Goal: Task Accomplishment & Management: Complete application form

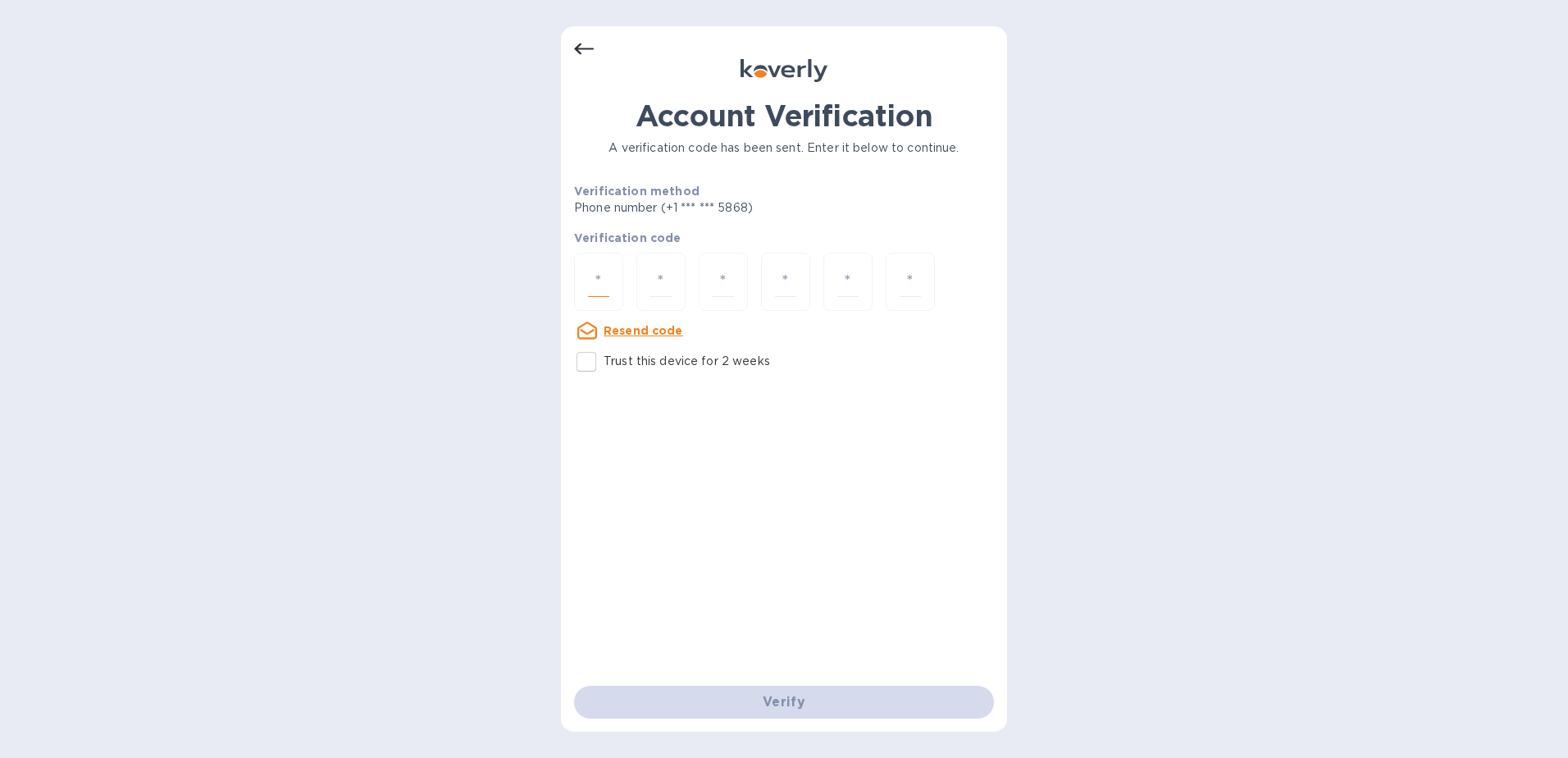
click at [599, 275] on input "number" at bounding box center [598, 282] width 22 height 31
type input "5"
type input "9"
type input "5"
type input "6"
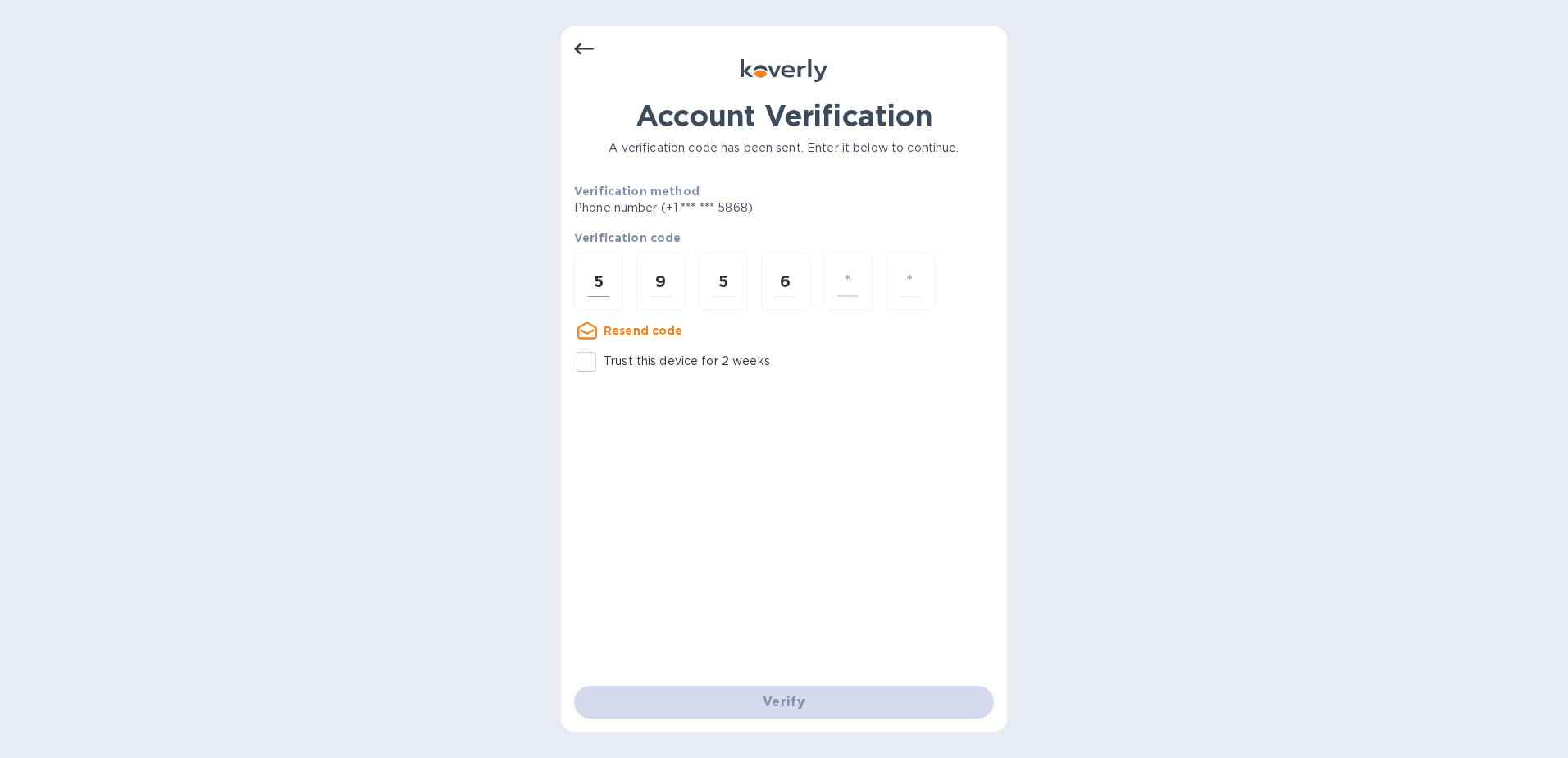
type input "4"
type input "5"
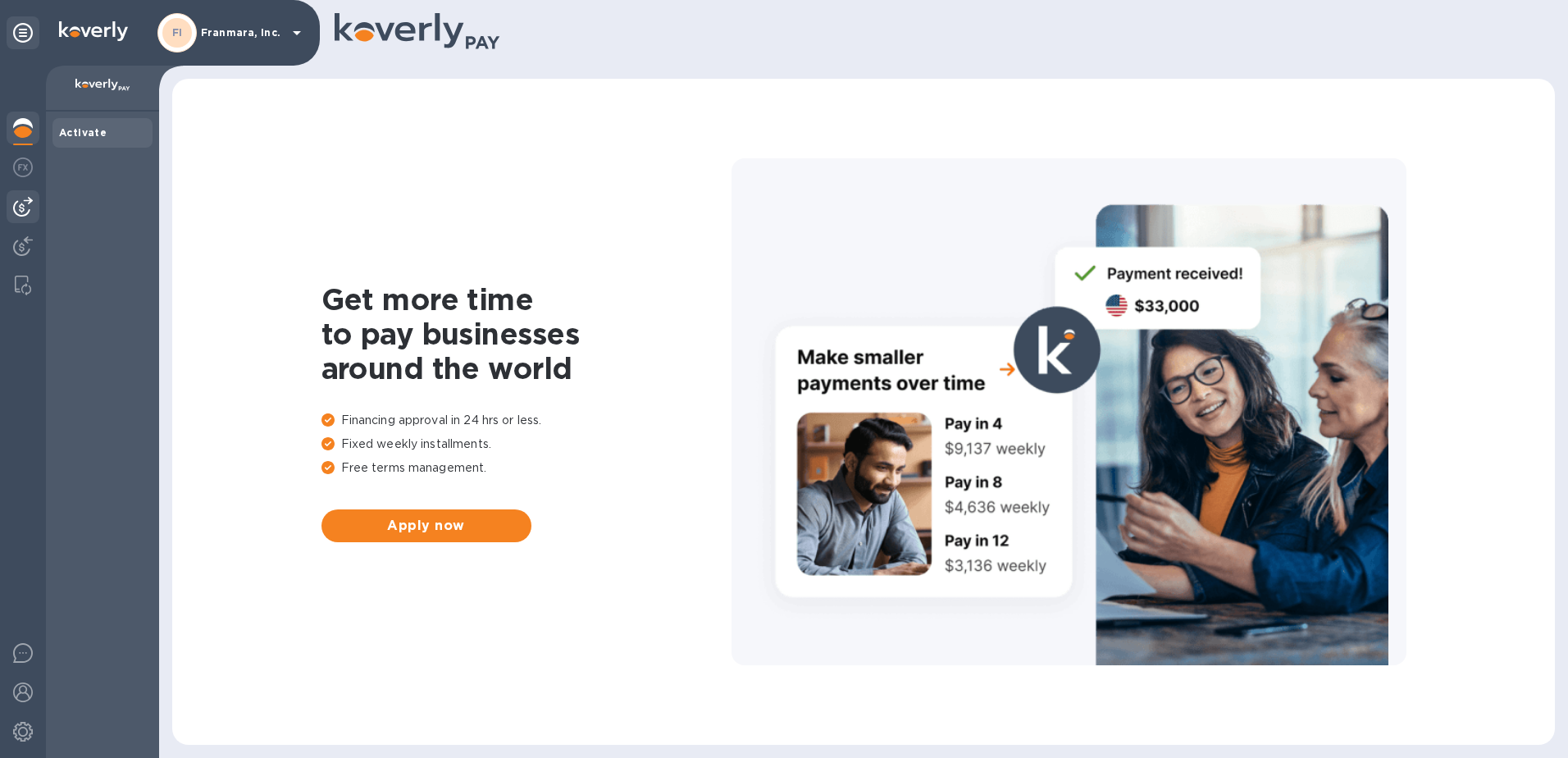
click at [12, 207] on div at bounding box center [23, 206] width 32 height 32
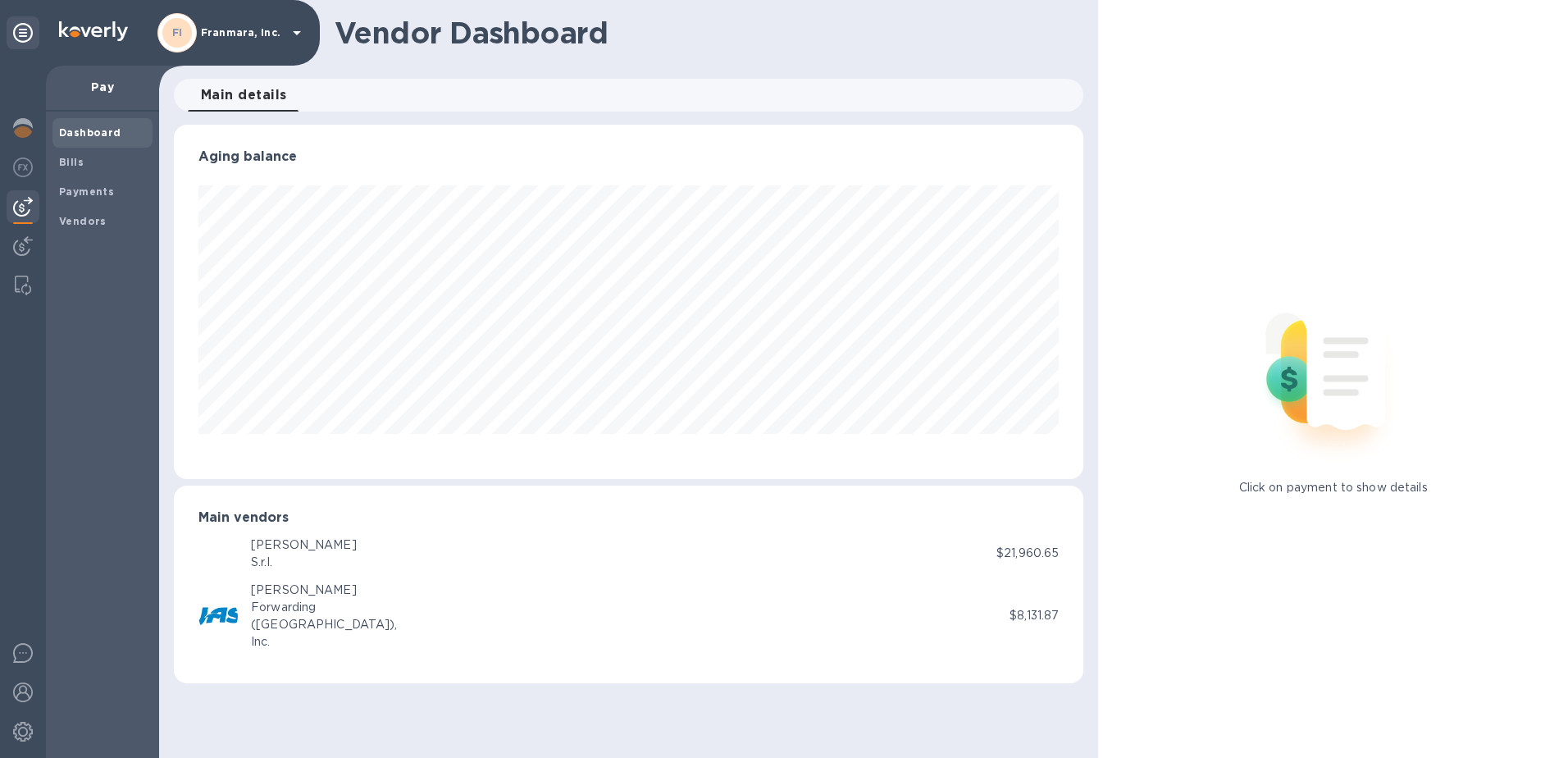
scroll to position [354, 910]
click at [17, 232] on div at bounding box center [23, 247] width 32 height 36
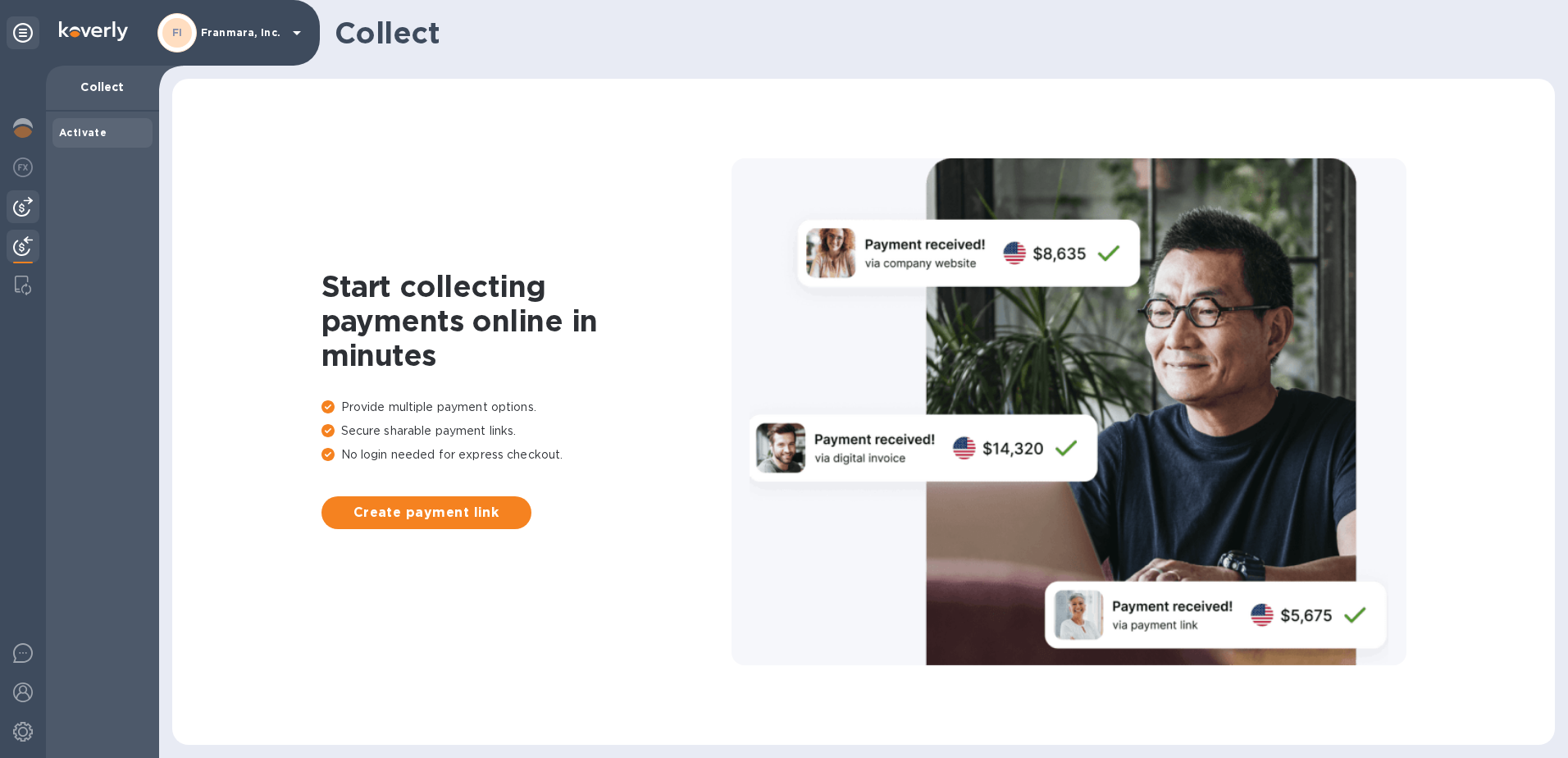
click at [23, 210] on img at bounding box center [23, 207] width 20 height 20
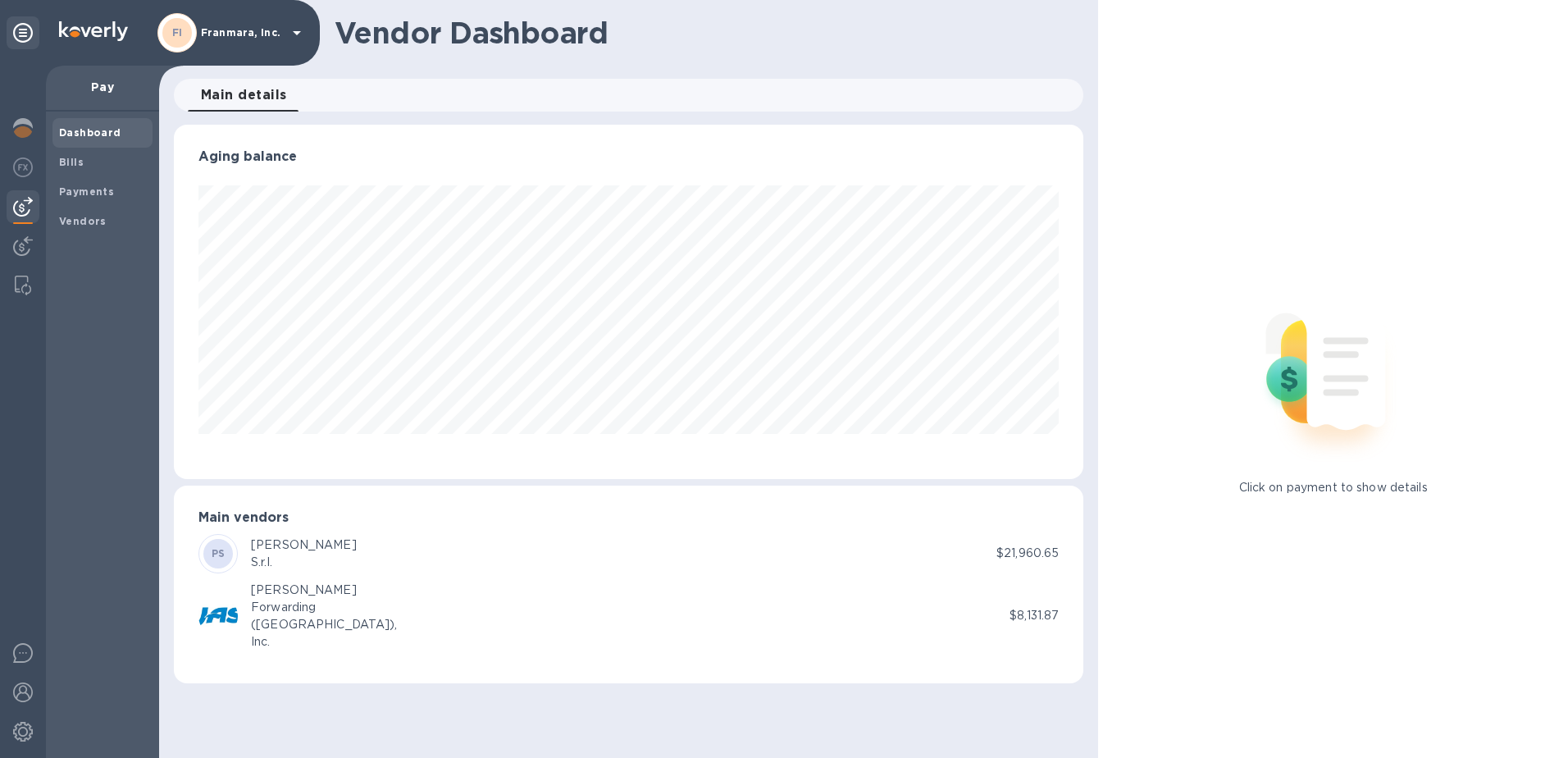
scroll to position [354, 910]
click at [105, 225] on span "Vendors" at bounding box center [102, 221] width 87 height 17
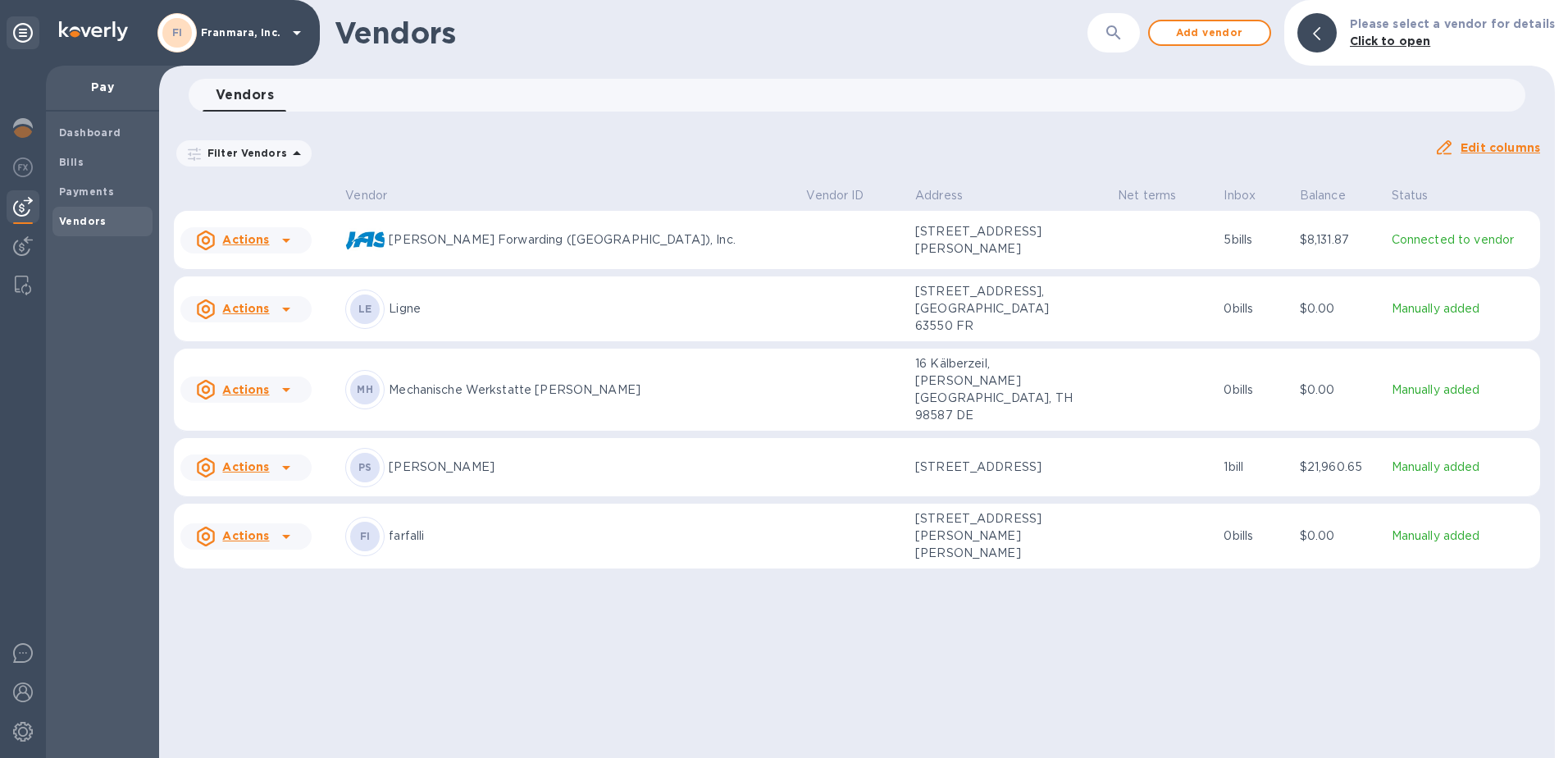
click at [479, 243] on p "[PERSON_NAME] Forwarding ([GEOGRAPHIC_DATA]), Inc." at bounding box center [591, 239] width 405 height 17
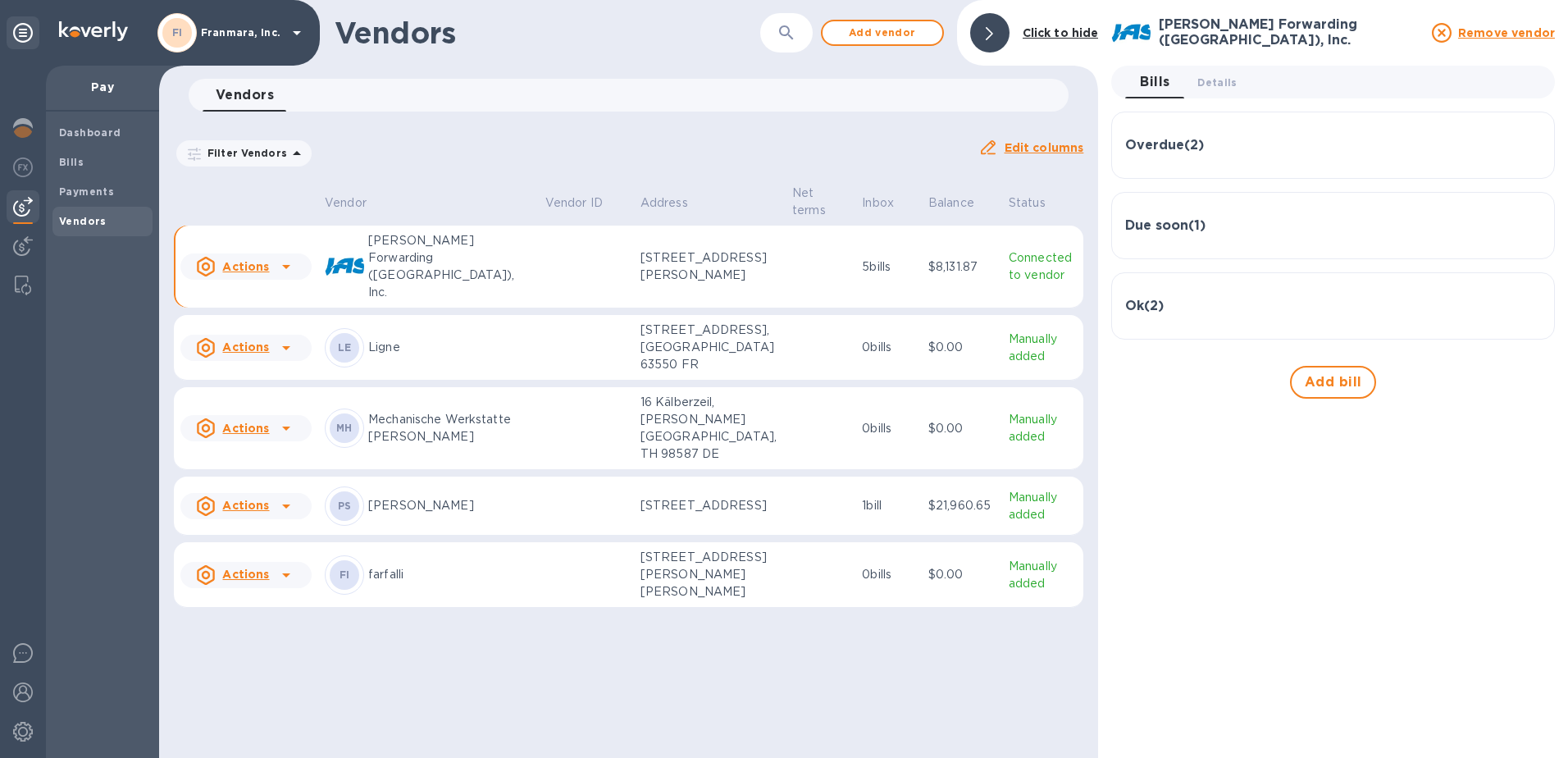
click at [285, 257] on icon at bounding box center [286, 267] width 20 height 20
click at [81, 165] on div at bounding box center [784, 379] width 1568 height 758
click at [81, 165] on b "Bills" at bounding box center [71, 161] width 25 height 12
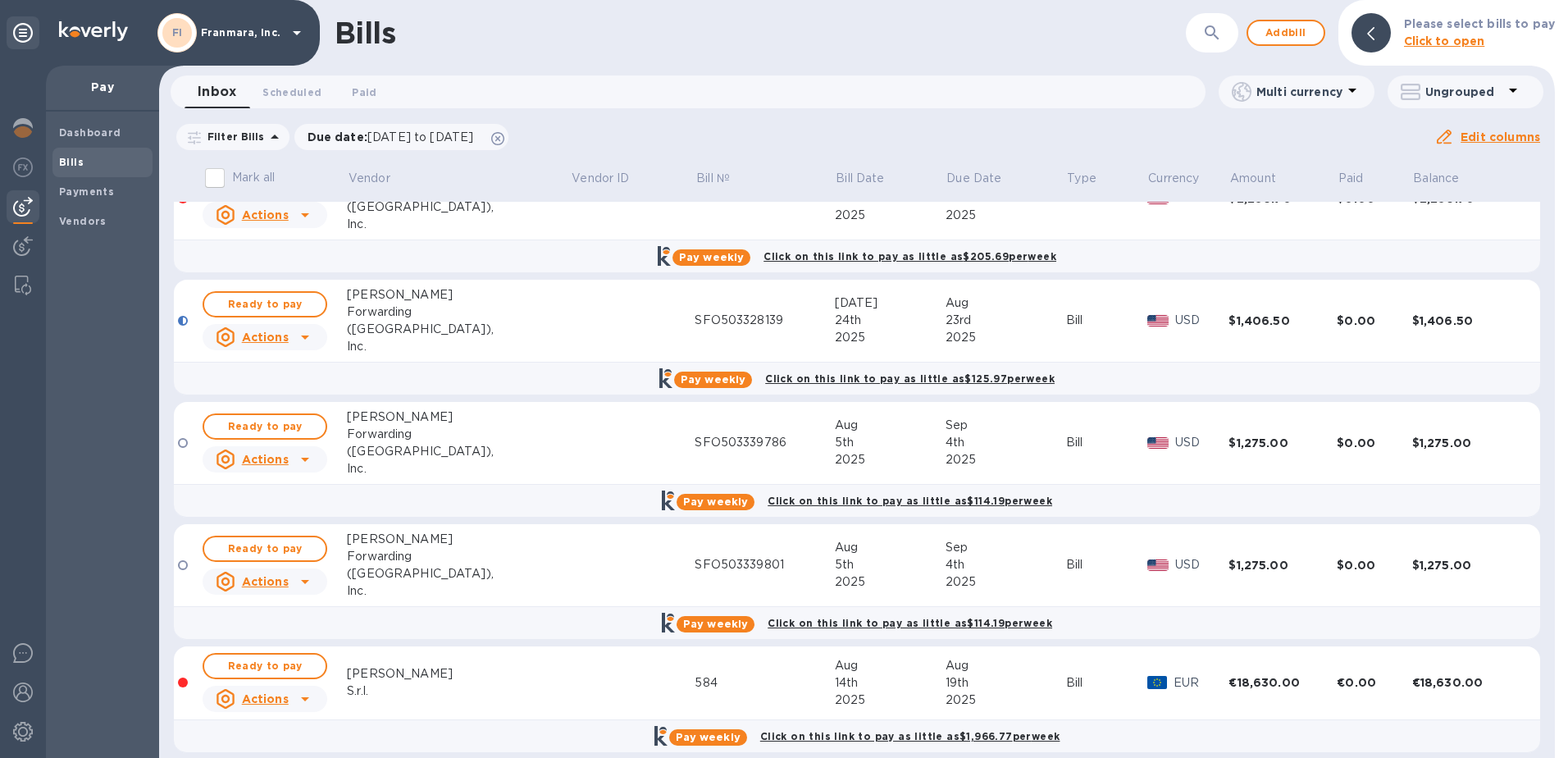
scroll to position [183, 0]
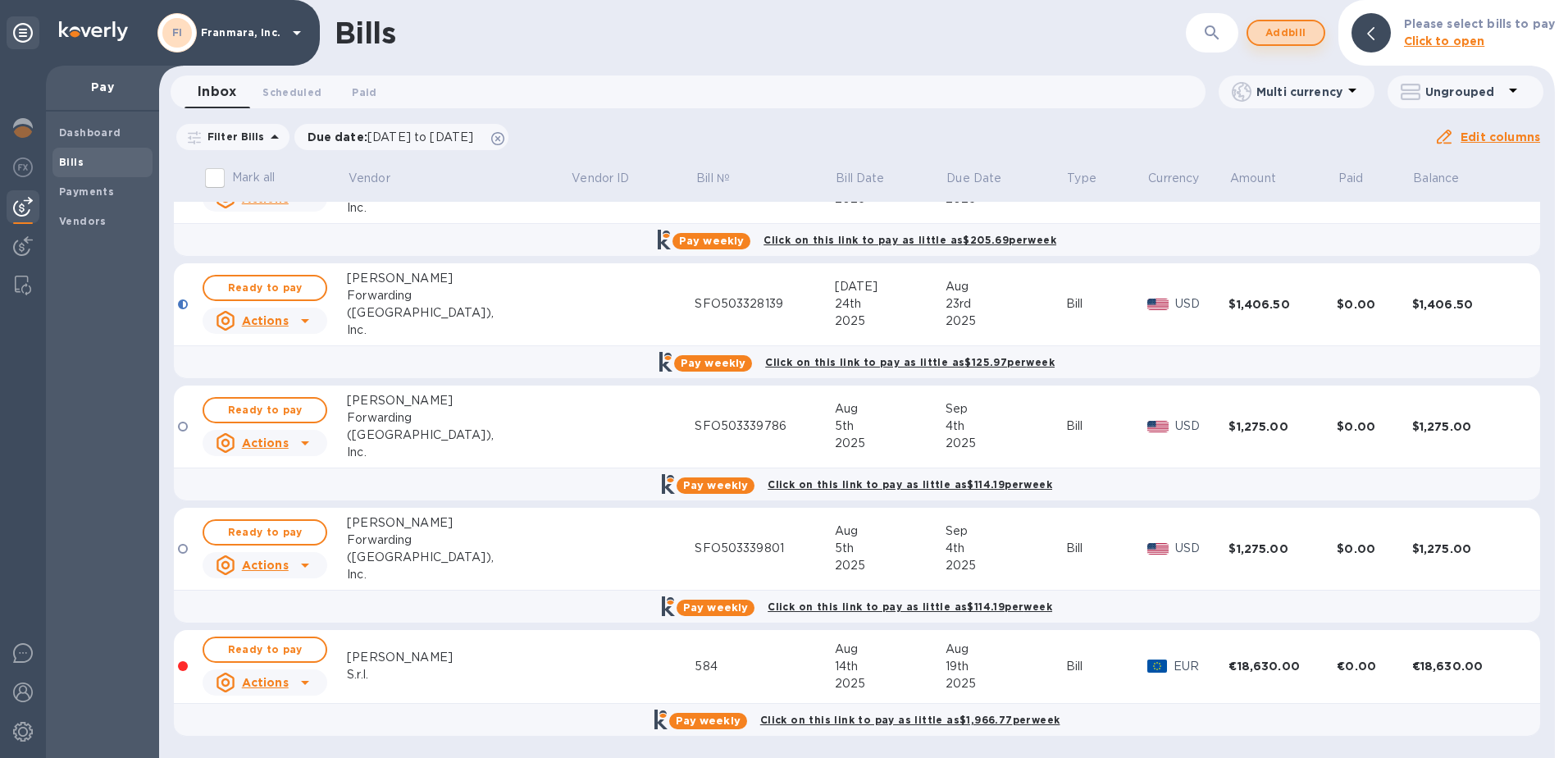
click at [1288, 37] on span "Add bill" at bounding box center [1286, 32] width 49 height 20
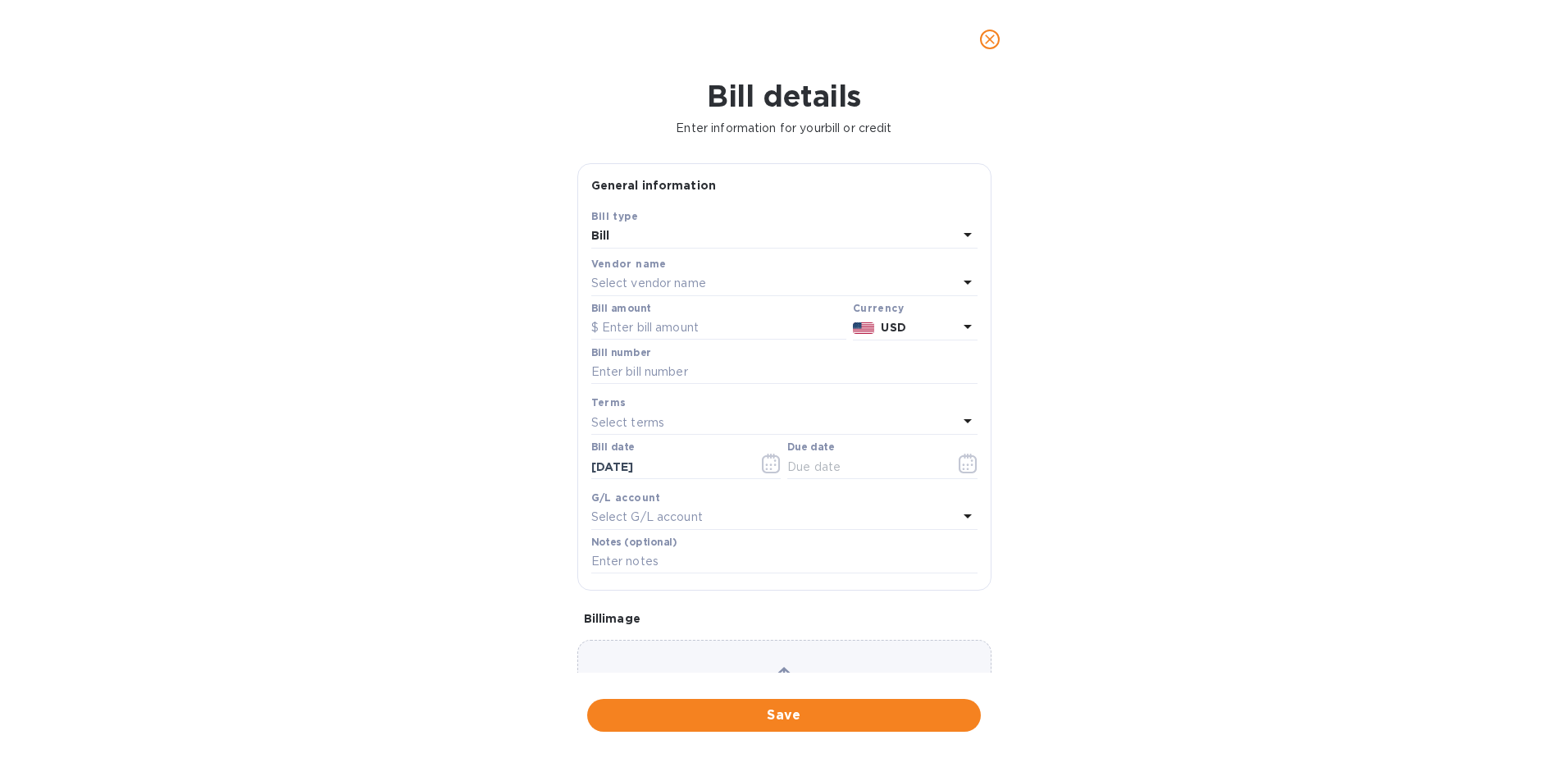
click at [725, 238] on div "Bill" at bounding box center [775, 235] width 366 height 23
click at [674, 282] on p "Bill" at bounding box center [778, 274] width 346 height 17
click at [674, 282] on p "Select vendor name" at bounding box center [649, 283] width 115 height 17
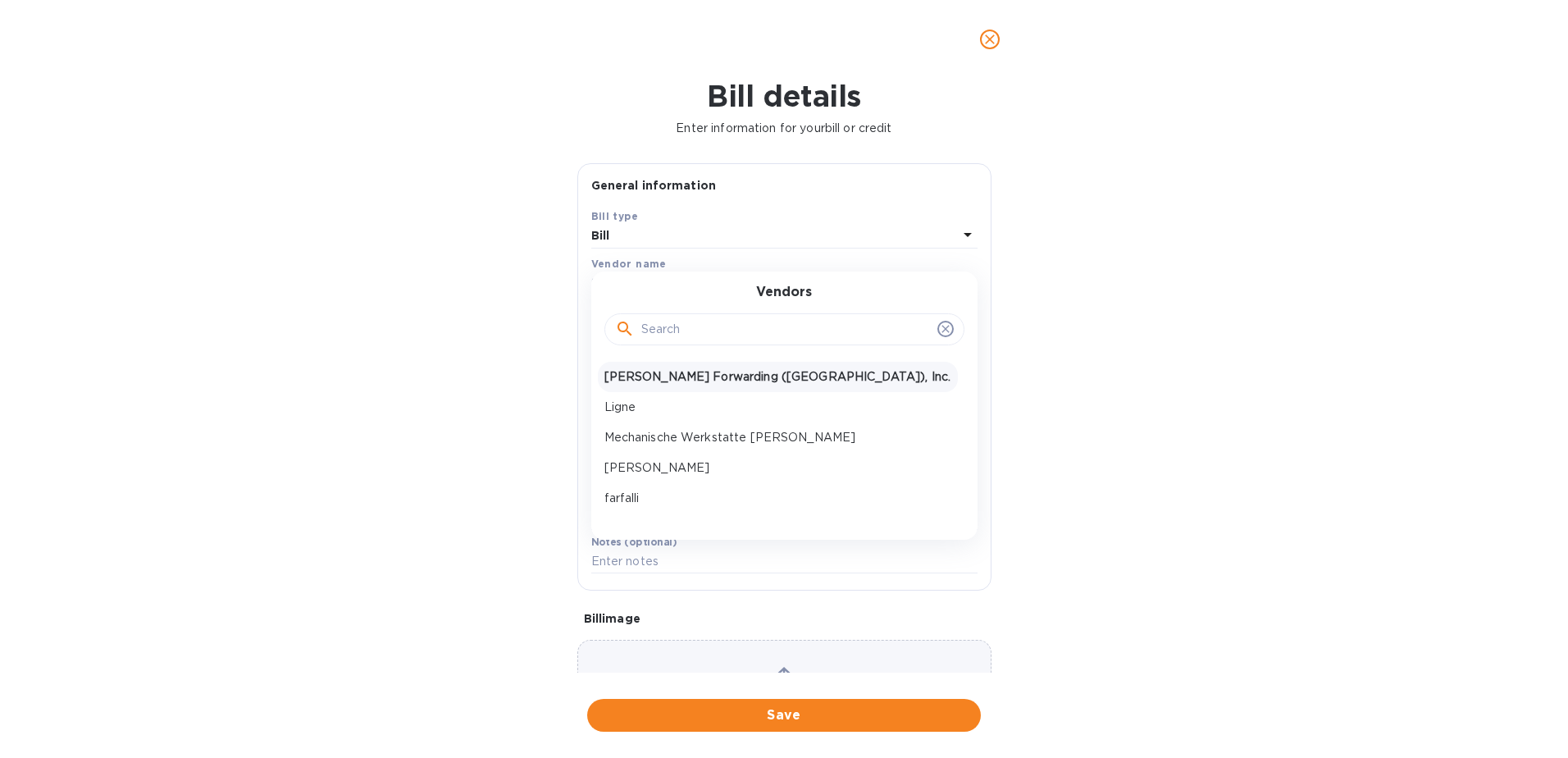
click at [665, 386] on div "[PERSON_NAME] Forwarding ([GEOGRAPHIC_DATA]), Inc." at bounding box center [778, 376] width 360 height 31
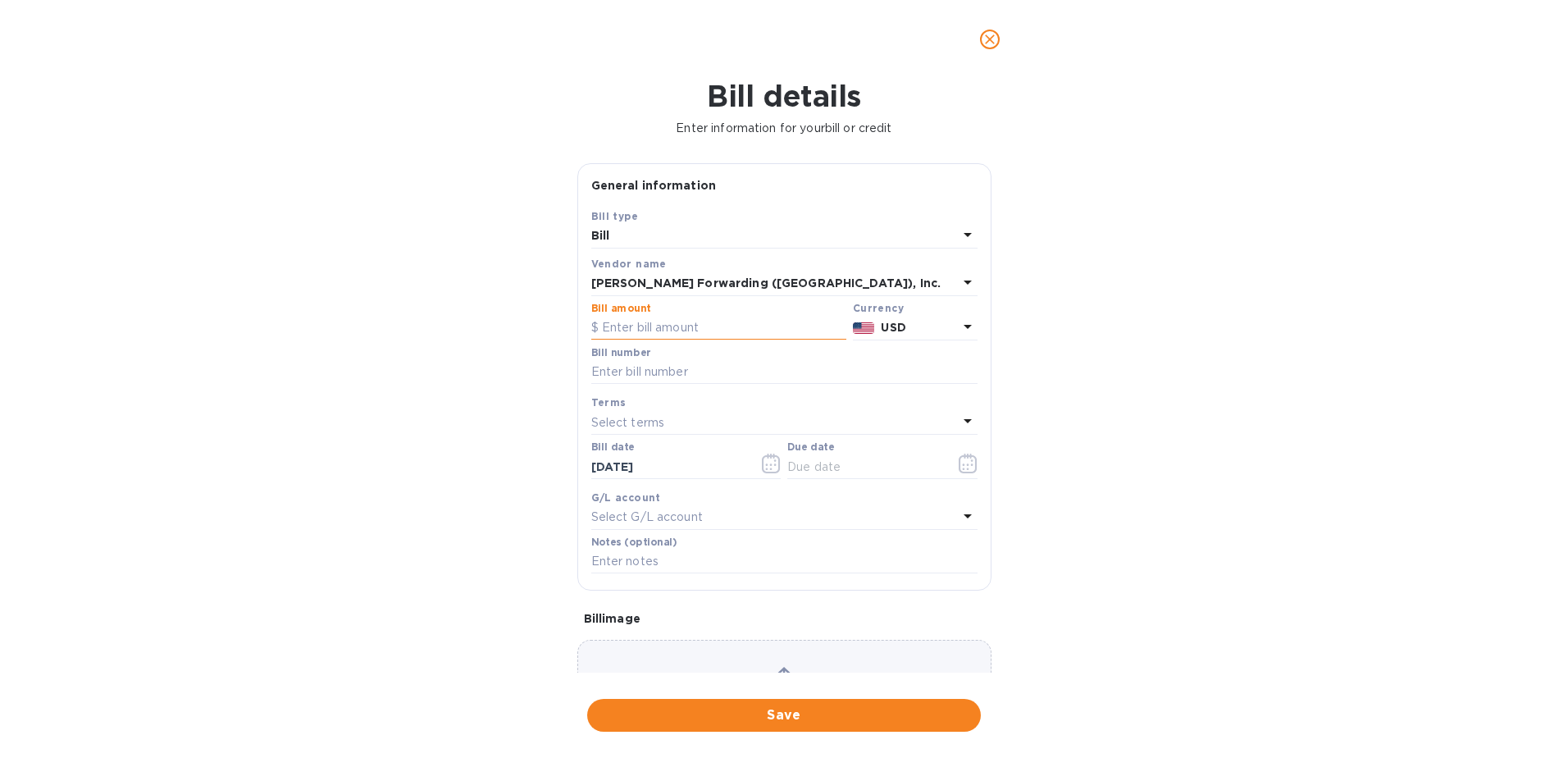
click at [666, 336] on input "text" at bounding box center [719, 328] width 255 height 25
type input "115"
click at [640, 371] on input "text" at bounding box center [784, 372] width 386 height 25
type input "SFO503352640"
click at [624, 421] on p "Select terms" at bounding box center [628, 422] width 74 height 17
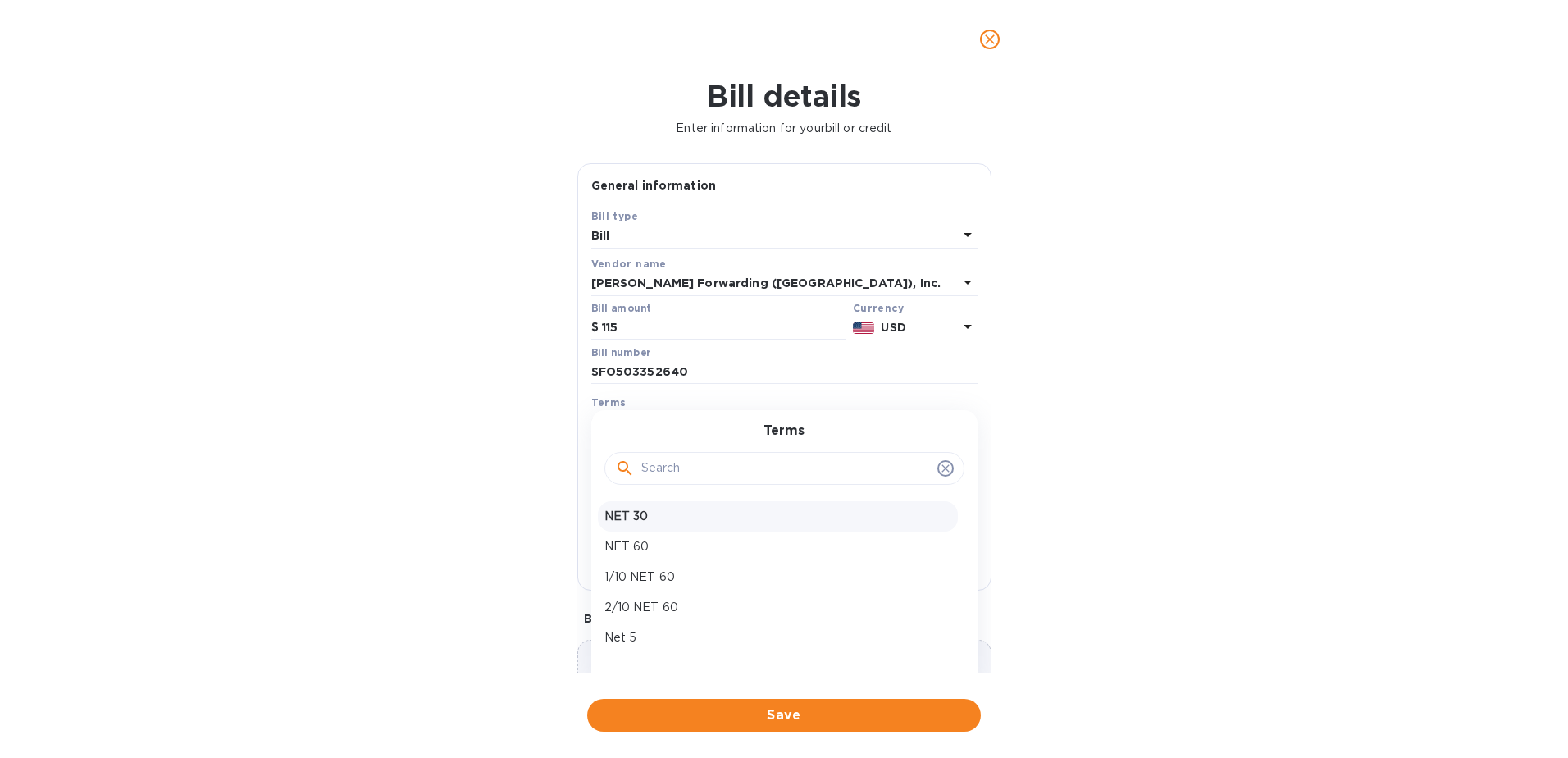
click at [634, 518] on p "NET 30" at bounding box center [778, 516] width 346 height 17
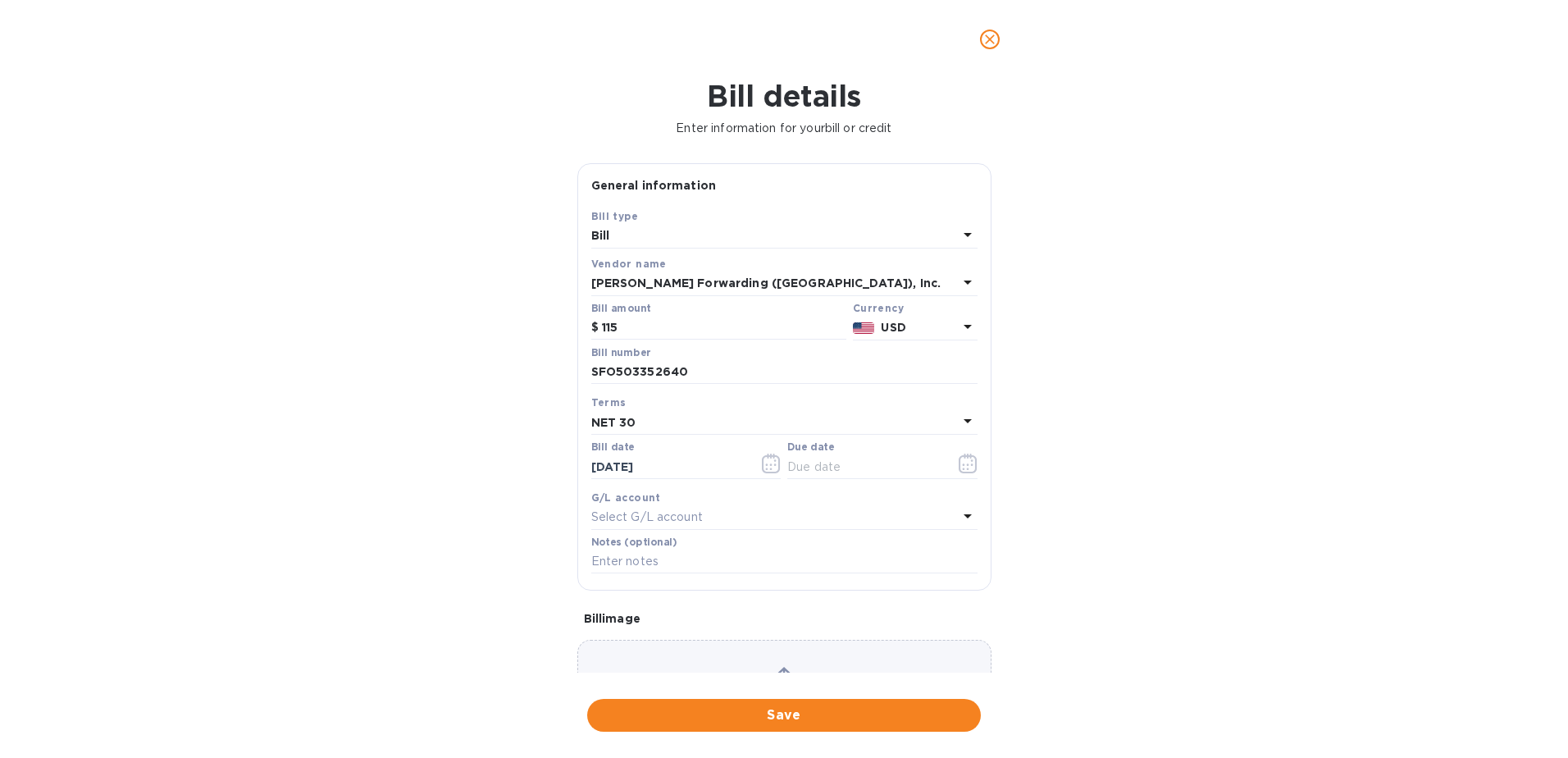
type input "[DATE]"
click at [764, 464] on icon "button" at bounding box center [771, 464] width 19 height 20
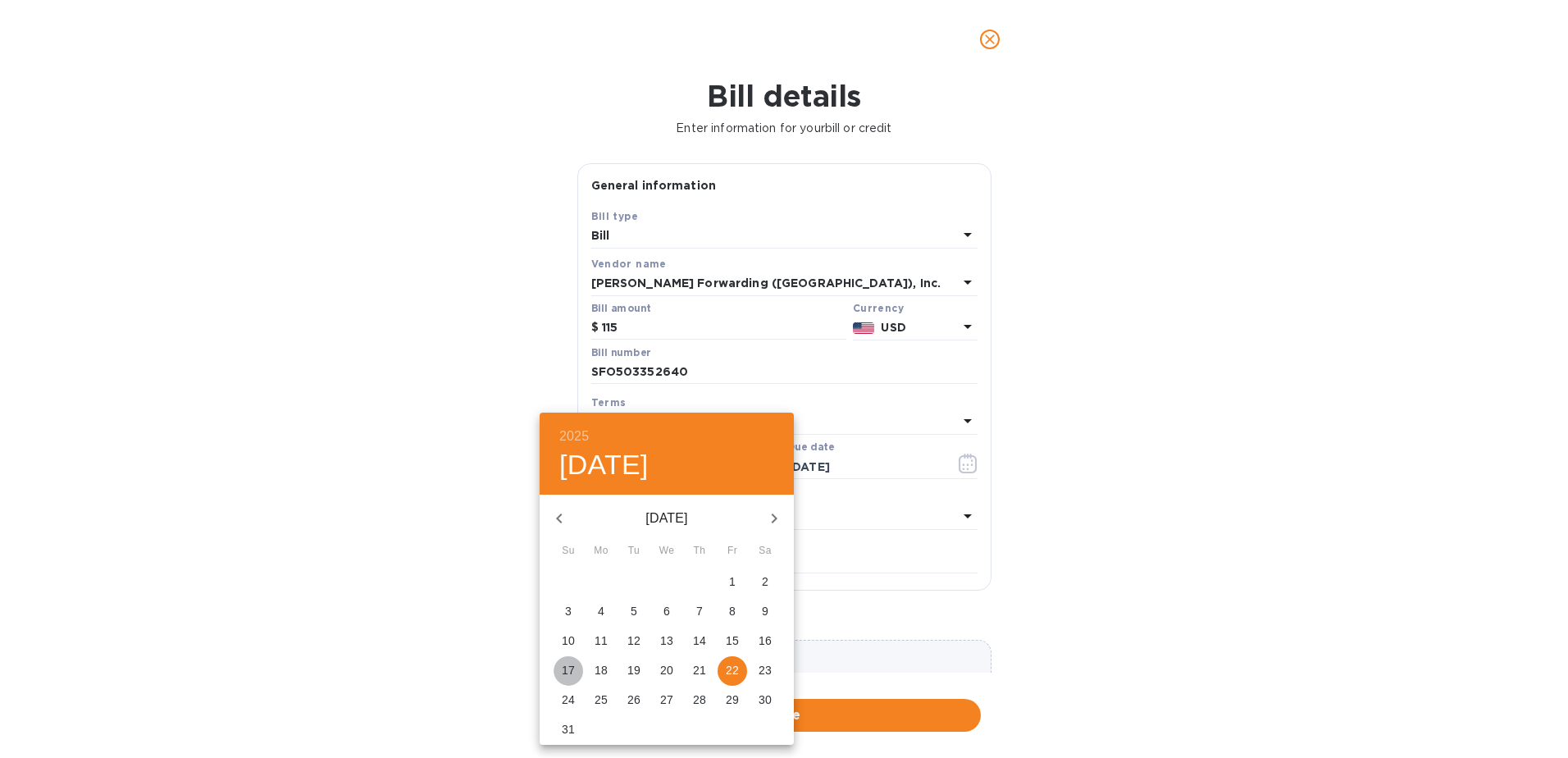
click at [569, 664] on p "17" at bounding box center [568, 669] width 13 height 17
type input "[DATE]"
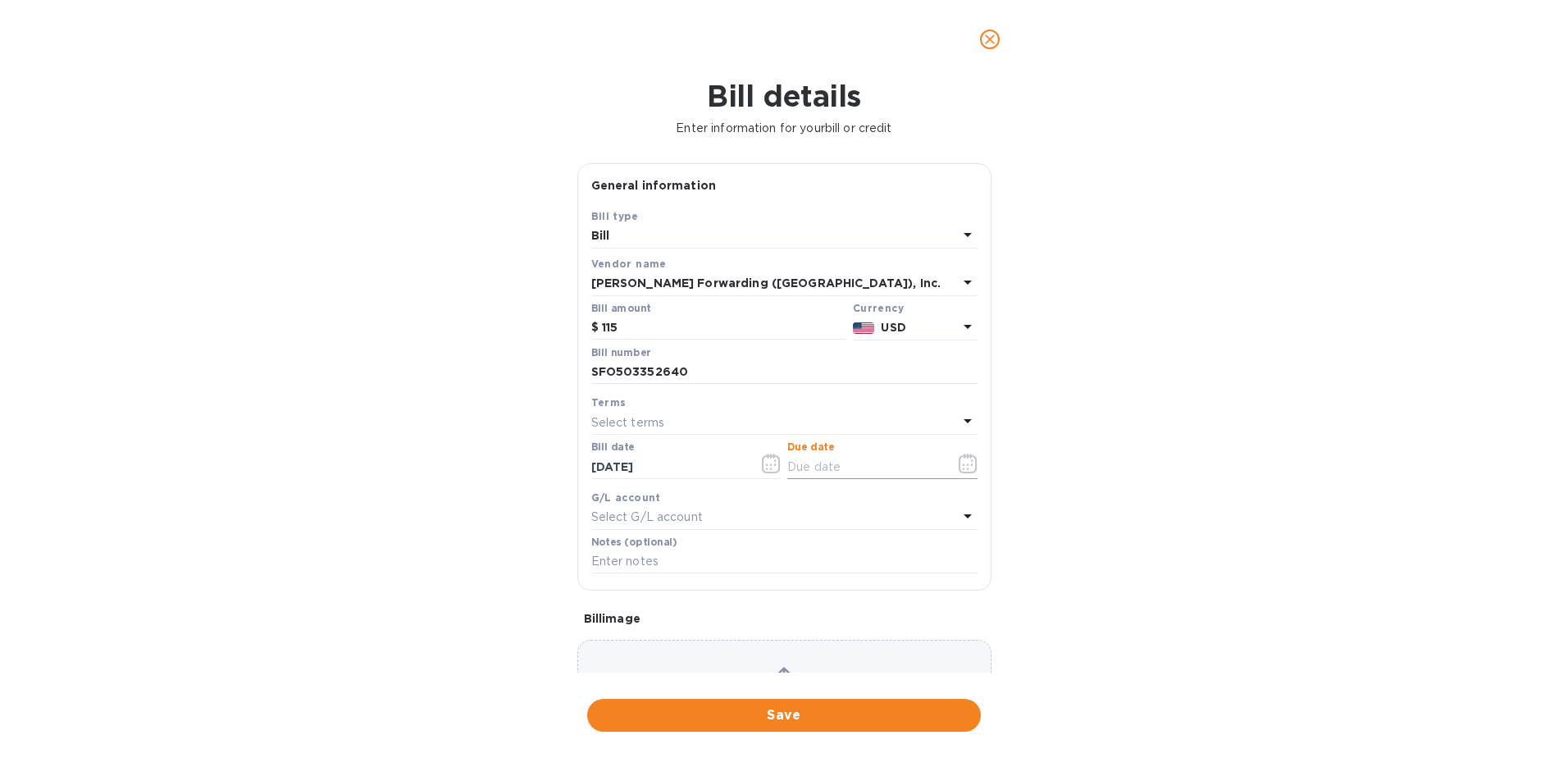
click at [842, 474] on input "text" at bounding box center [864, 467] width 155 height 25
drag, startPoint x: 823, startPoint y: 465, endPoint x: 805, endPoint y: 465, distance: 18.0
click at [805, 465] on input "[DATE]" at bounding box center [864, 467] width 155 height 25
type input "[DATE]"
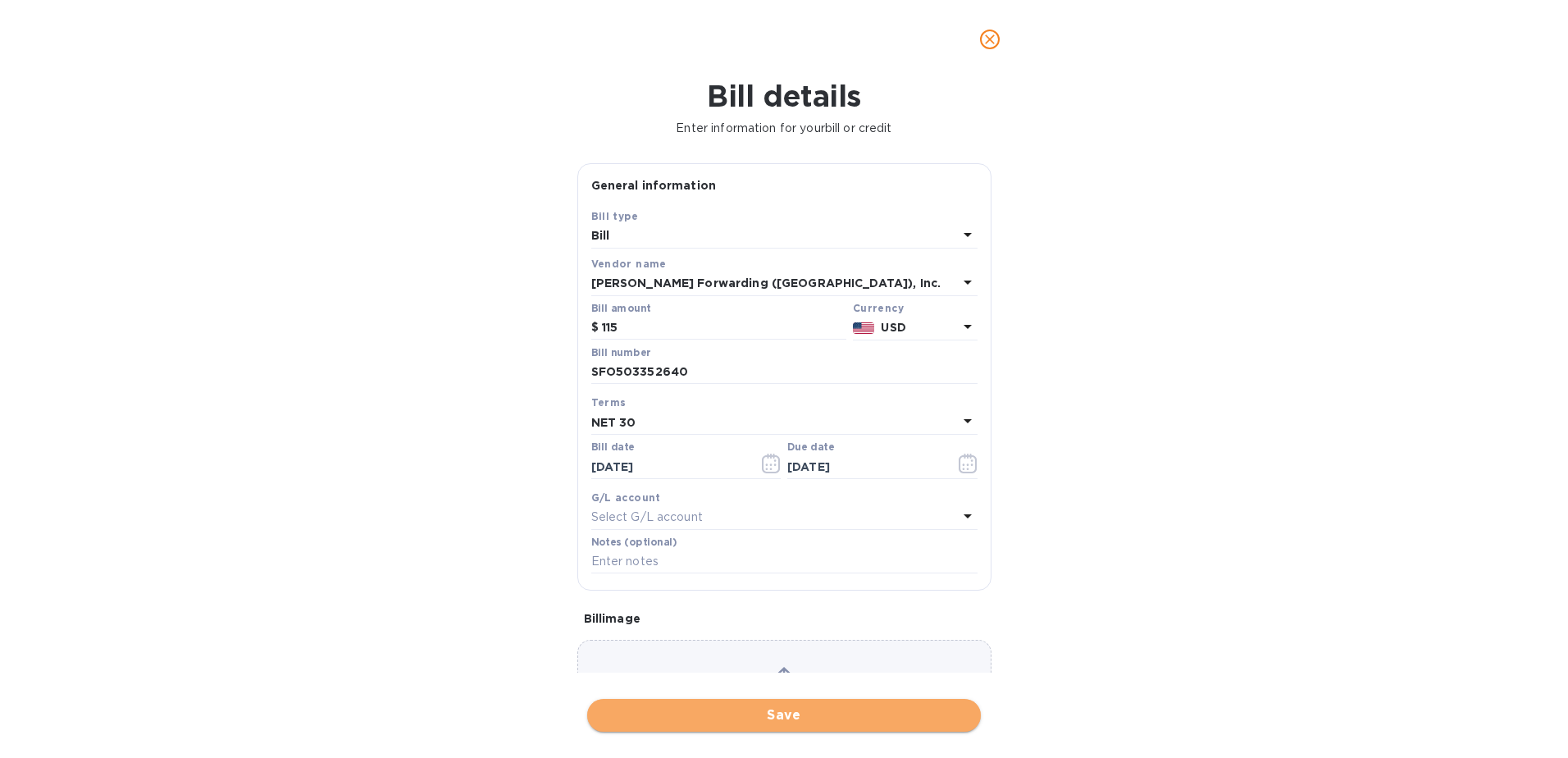
click at [743, 713] on span "Save" at bounding box center [784, 715] width 367 height 20
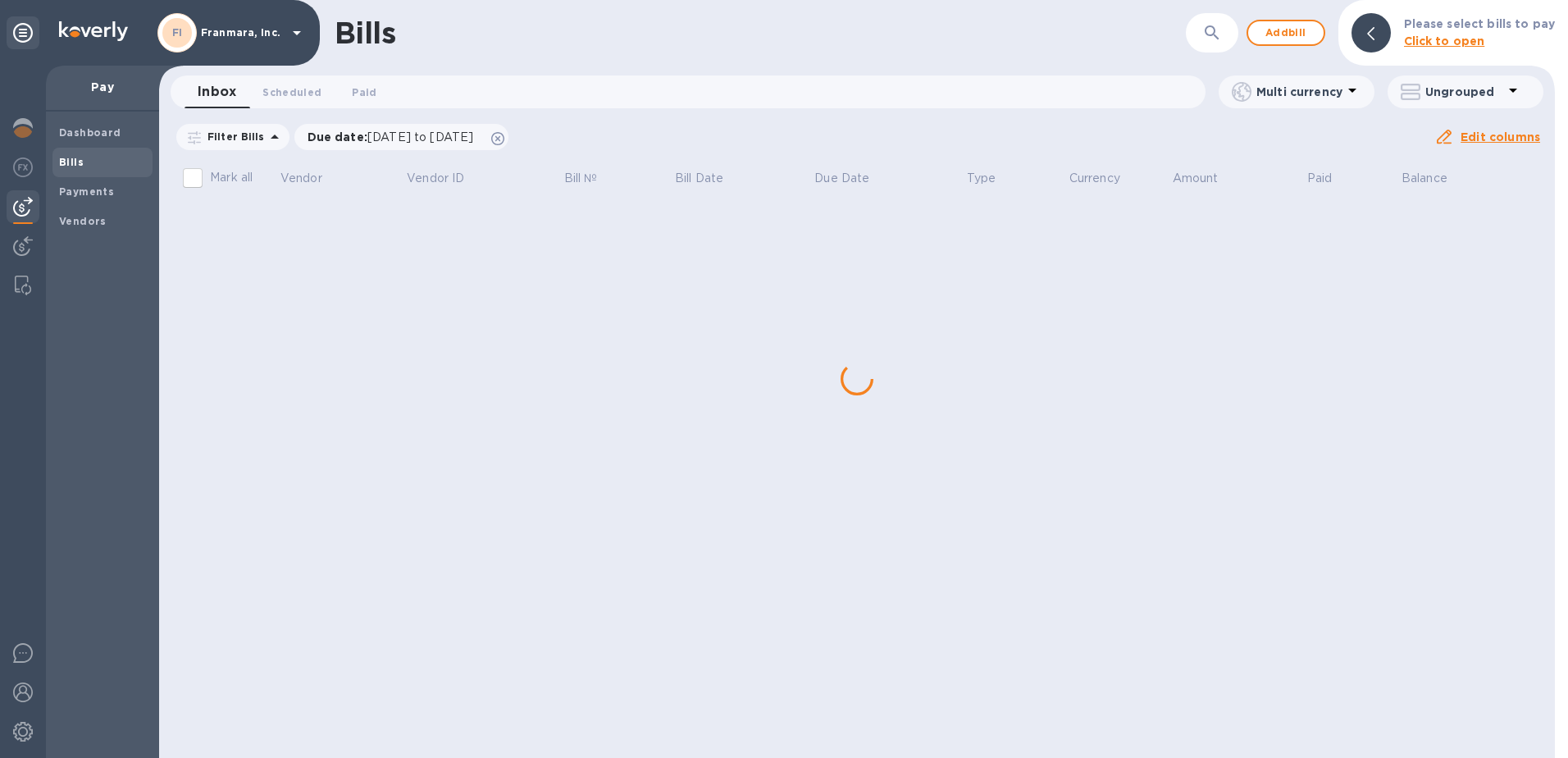
scroll to position [0, 0]
click at [1295, 29] on span "Add bill" at bounding box center [1286, 32] width 49 height 20
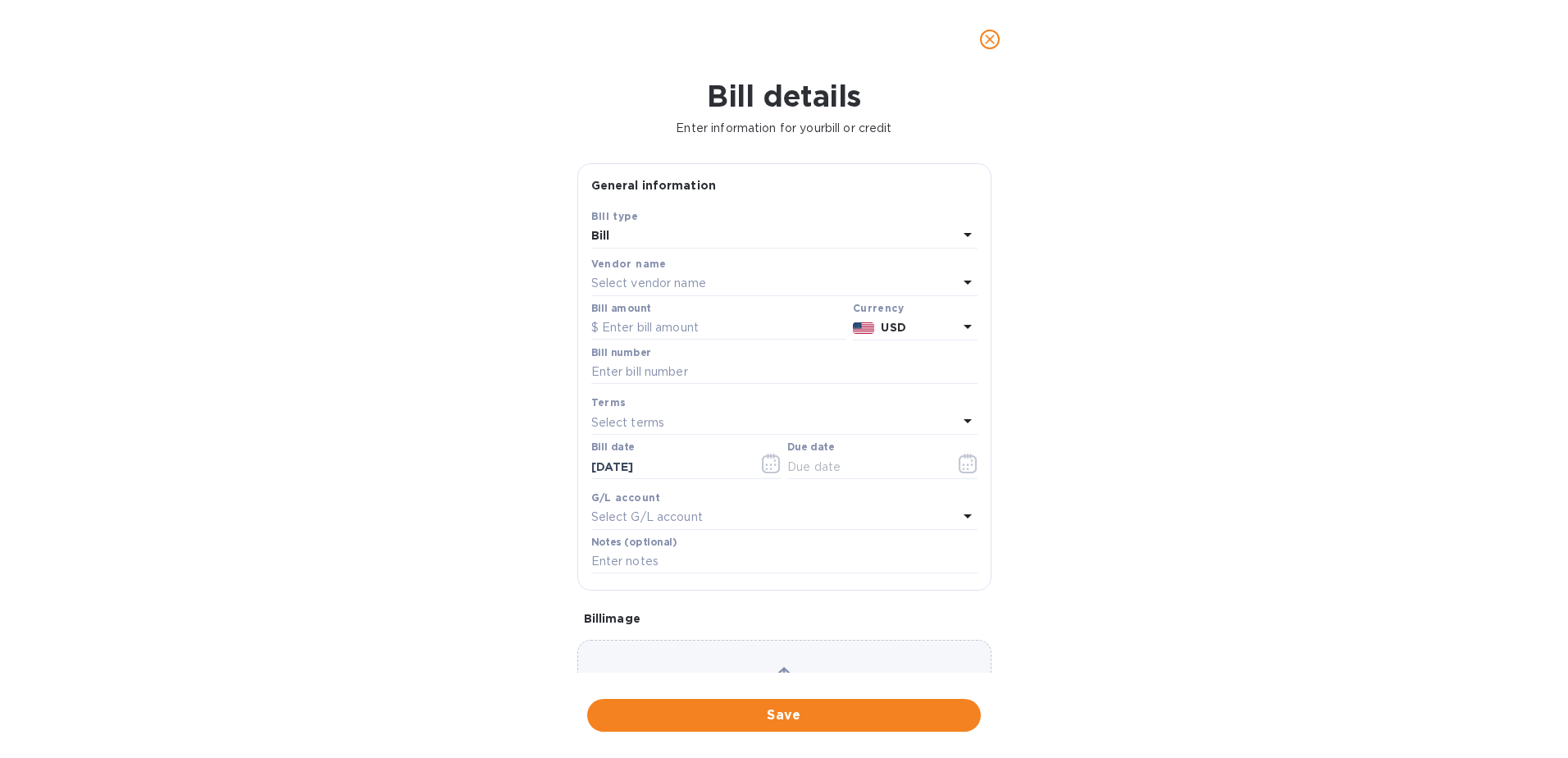
click at [617, 278] on p "Select vendor name" at bounding box center [649, 283] width 115 height 17
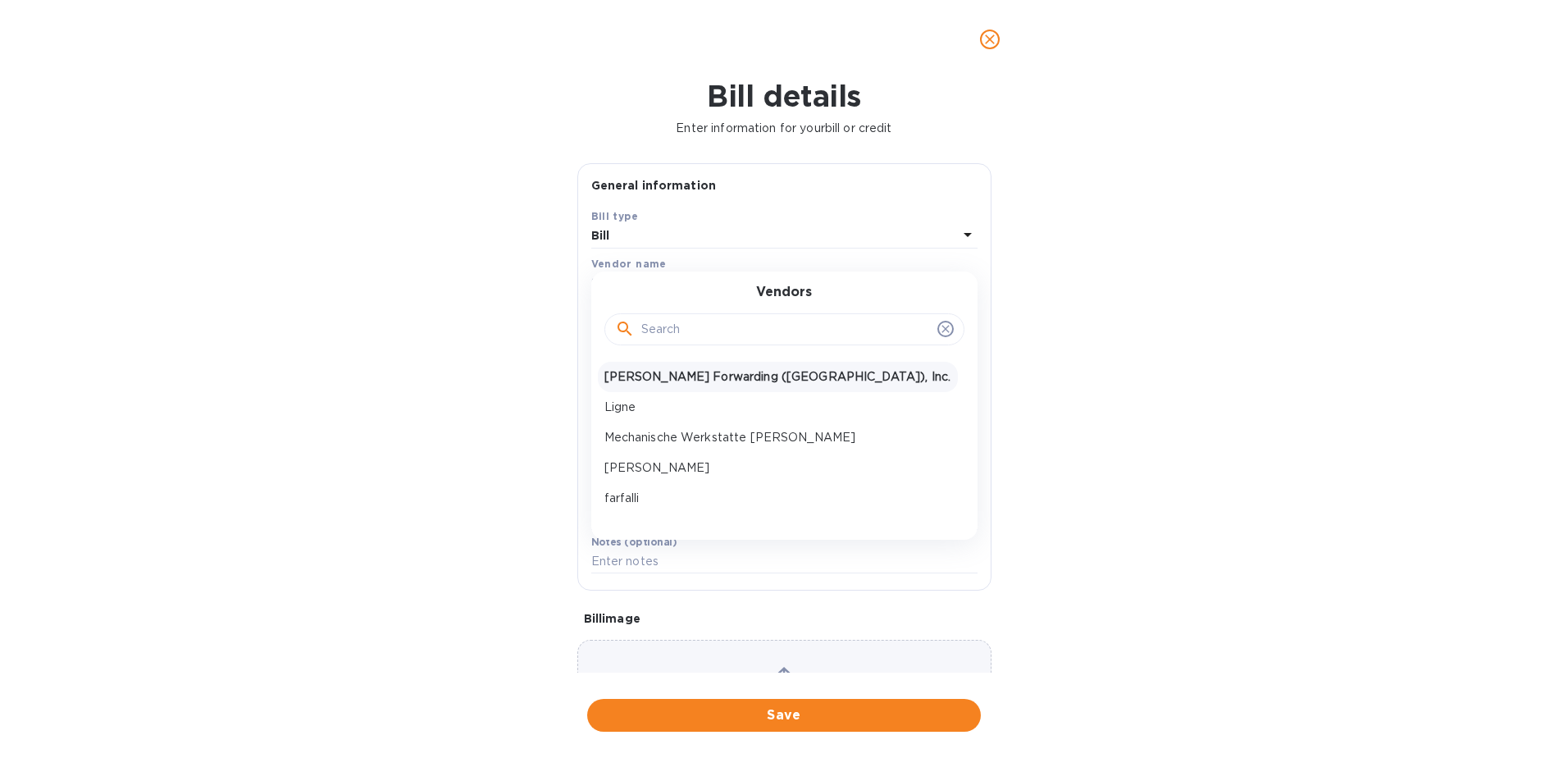
click at [651, 383] on p "[PERSON_NAME] Forwarding ([GEOGRAPHIC_DATA]), Inc." at bounding box center [778, 376] width 346 height 17
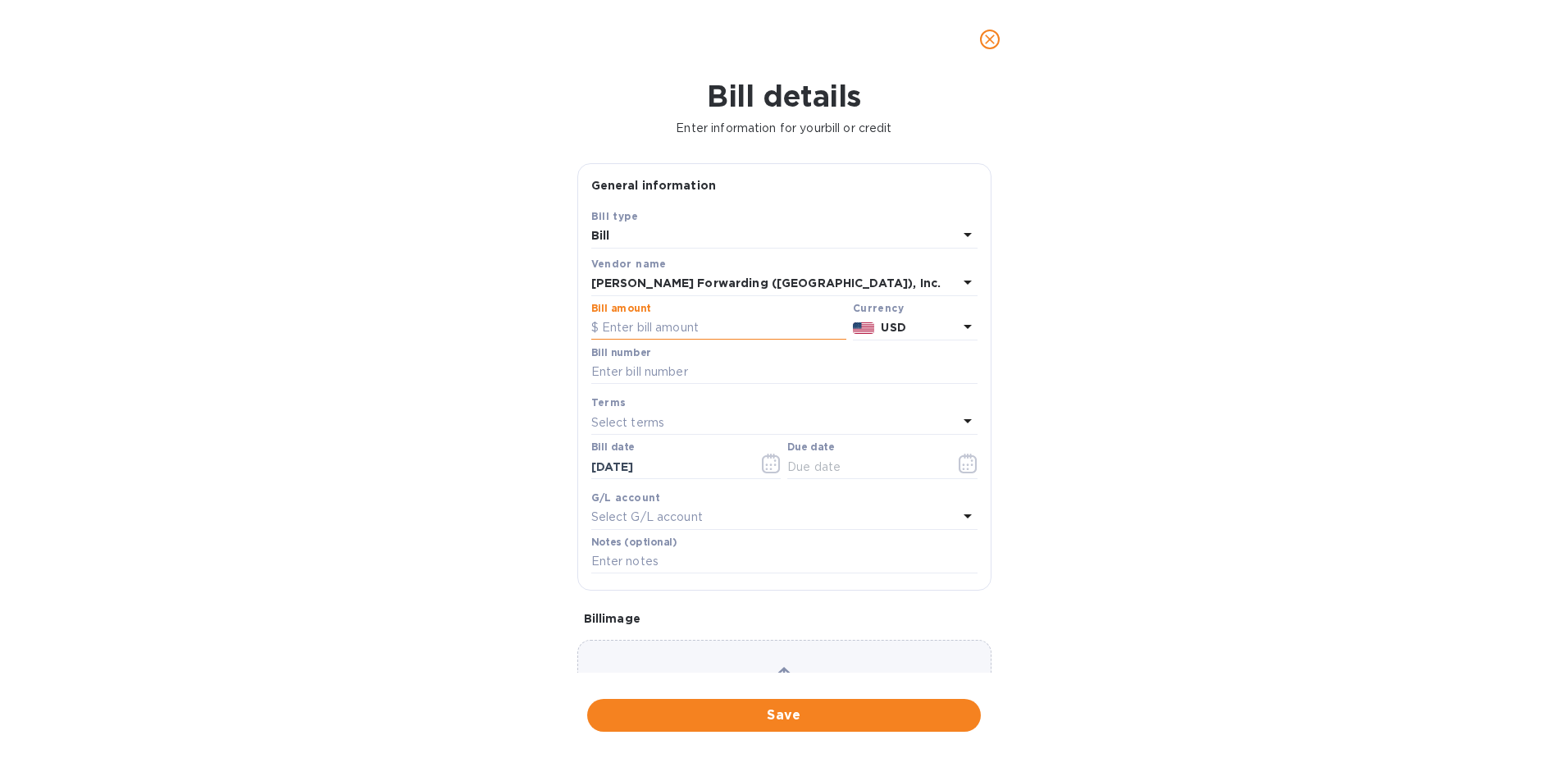
click at [667, 327] on input "text" at bounding box center [719, 328] width 255 height 25
type input "115"
click at [658, 372] on input "text" at bounding box center [784, 372] width 386 height 25
type input "SFO503352640"
type input "[DATE]"
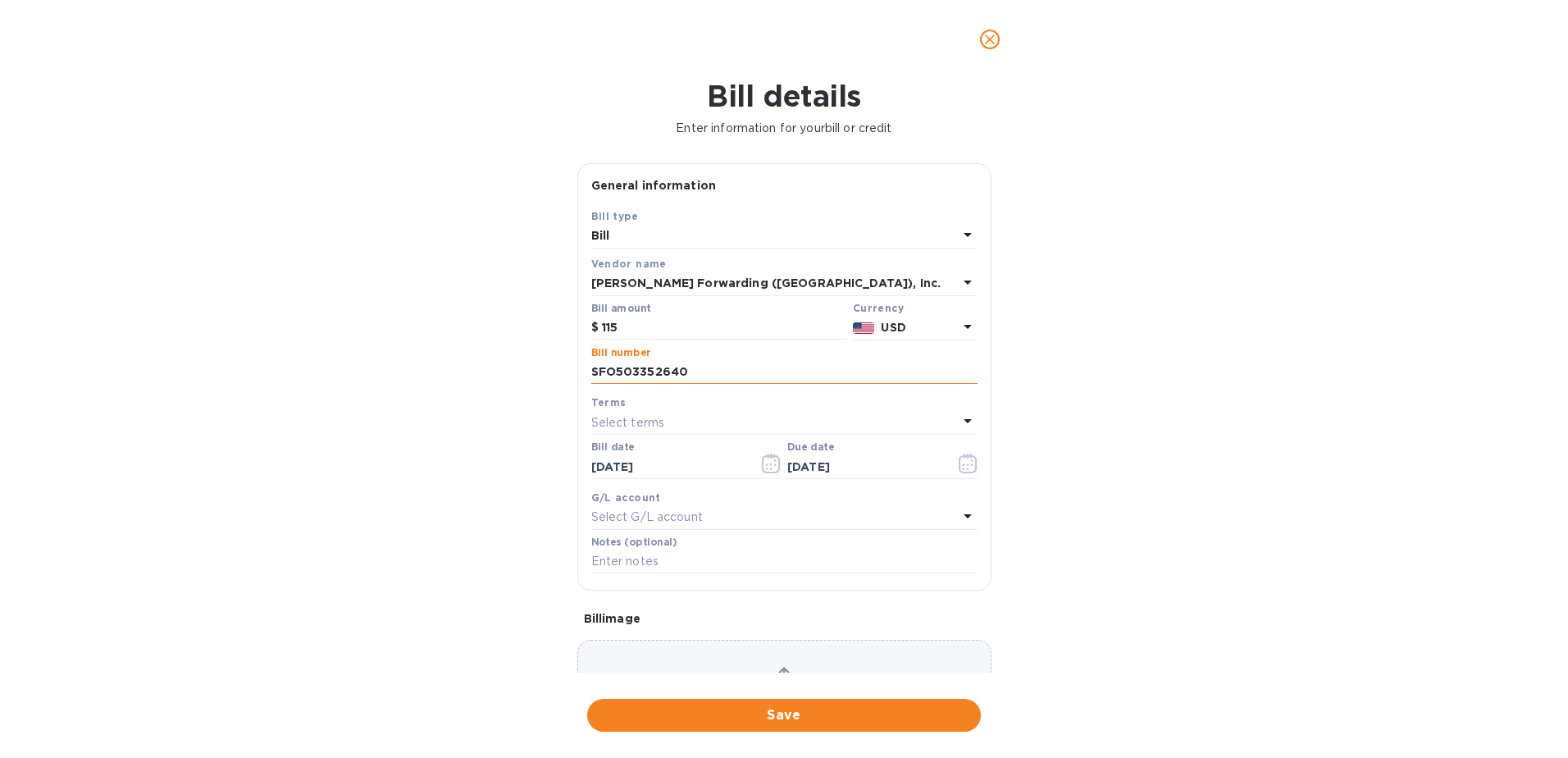
drag, startPoint x: 692, startPoint y: 372, endPoint x: 679, endPoint y: 371, distance: 13.0
click at [679, 371] on input "SFO503352640" at bounding box center [784, 372] width 386 height 25
type input "SFO503352642"
click at [667, 420] on div "Select terms" at bounding box center [775, 421] width 366 height 23
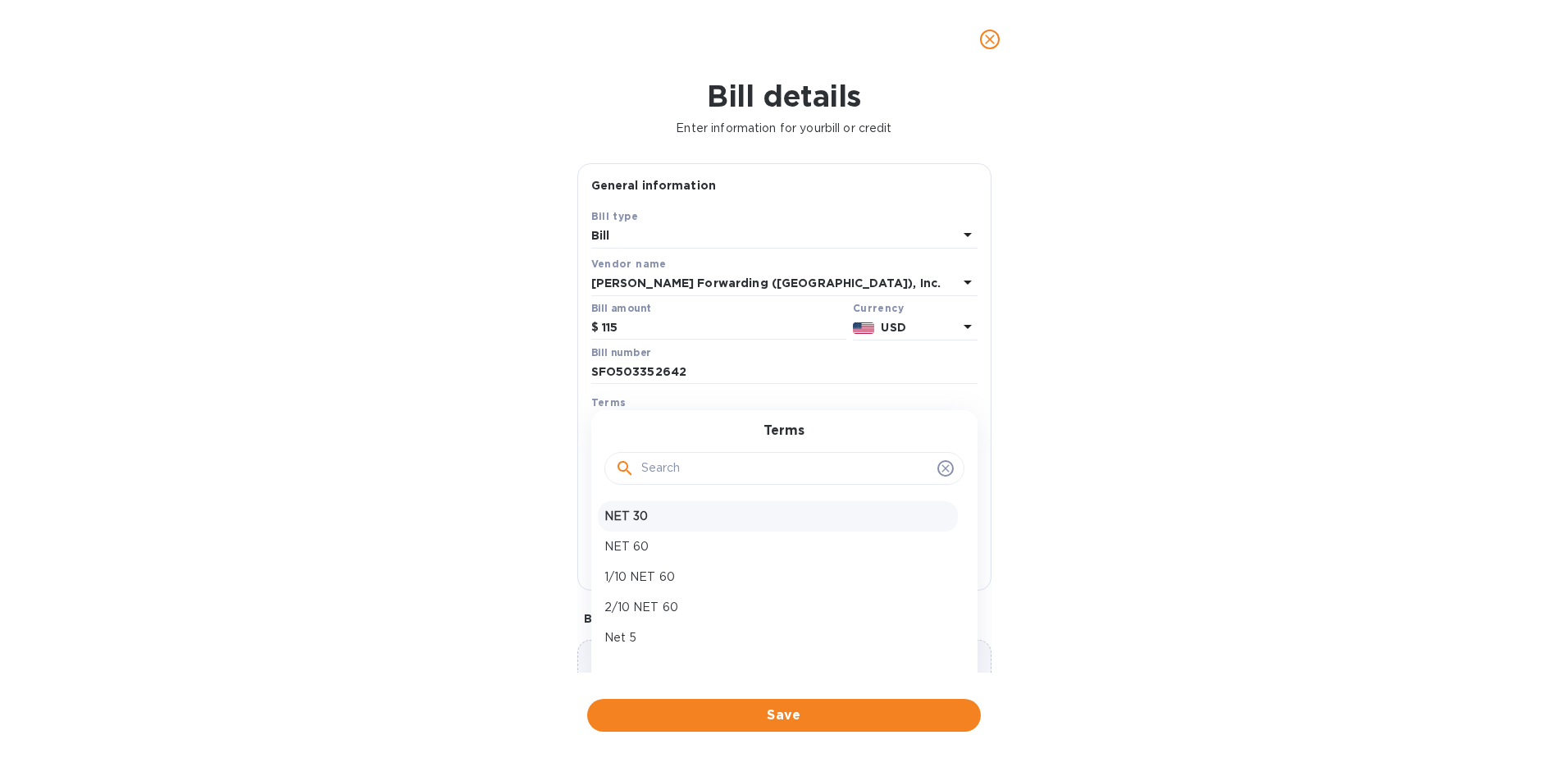
click at [650, 519] on p "NET 30" at bounding box center [778, 516] width 346 height 17
type input "[DATE]"
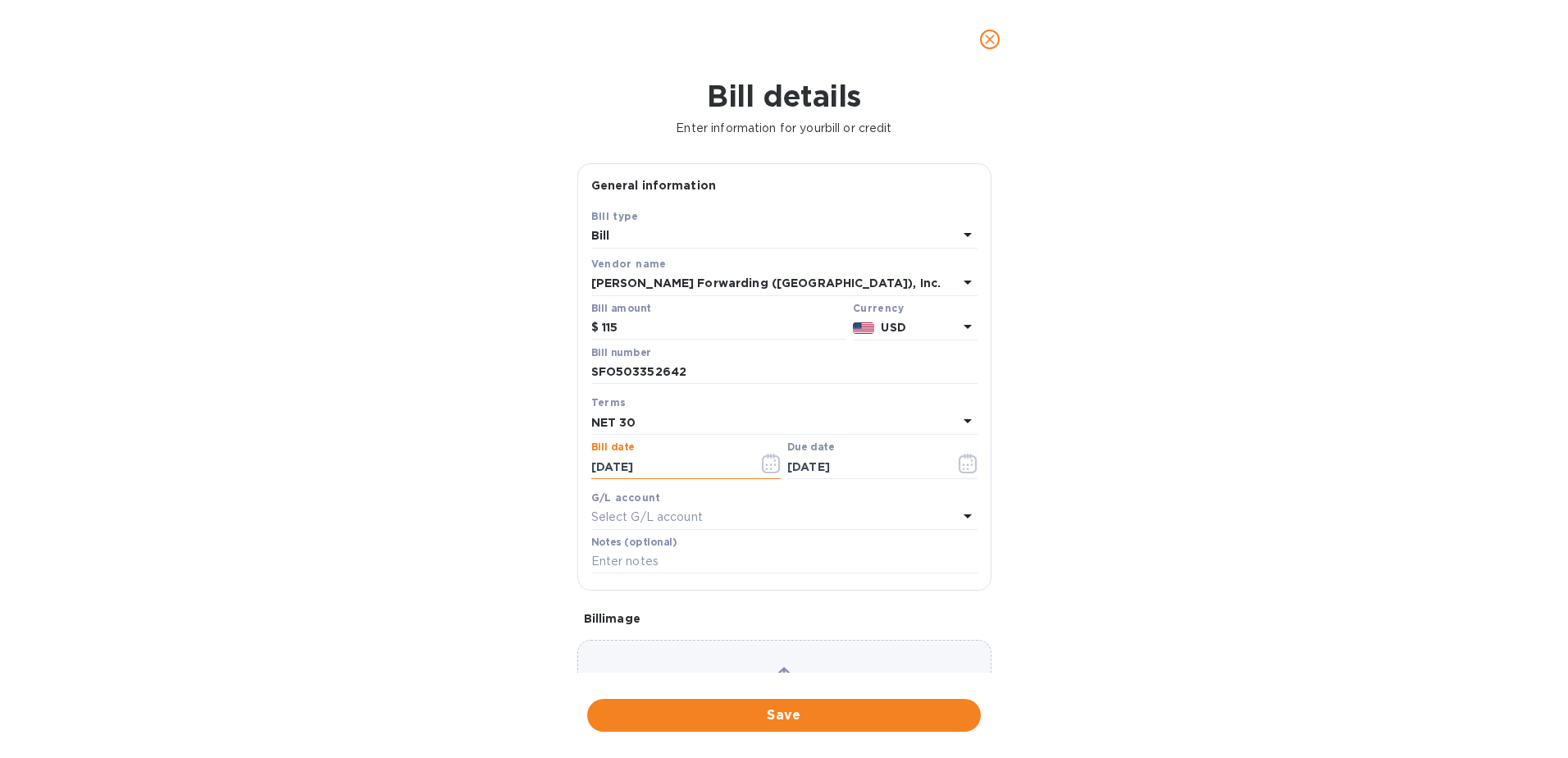
drag, startPoint x: 627, startPoint y: 467, endPoint x: 616, endPoint y: 467, distance: 11.0
click at [616, 467] on input "[DATE]" at bounding box center [668, 467] width 155 height 25
type input "[DATE]"
click at [872, 464] on input "text" at bounding box center [864, 467] width 155 height 25
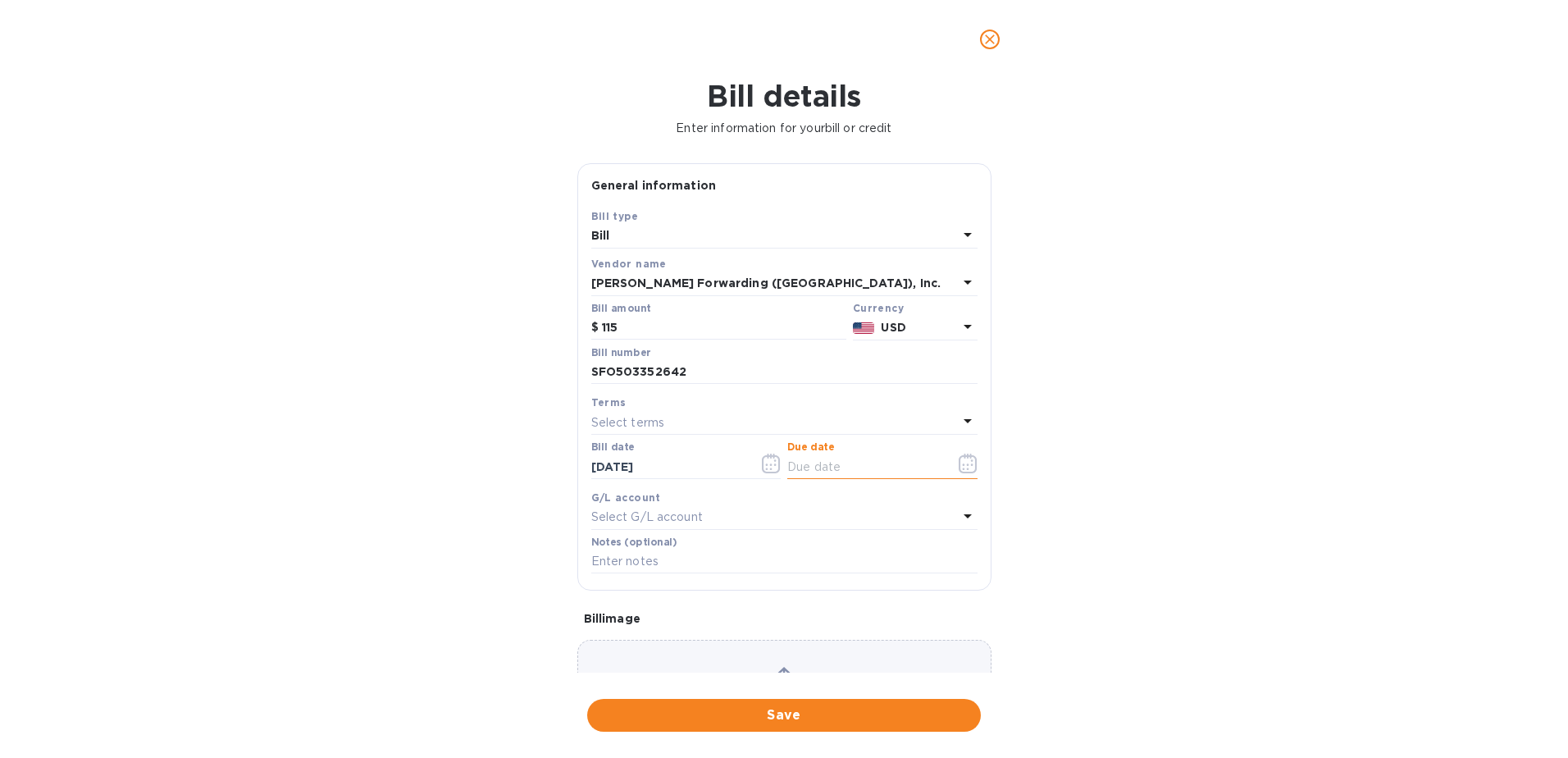
type input "[DATE]"
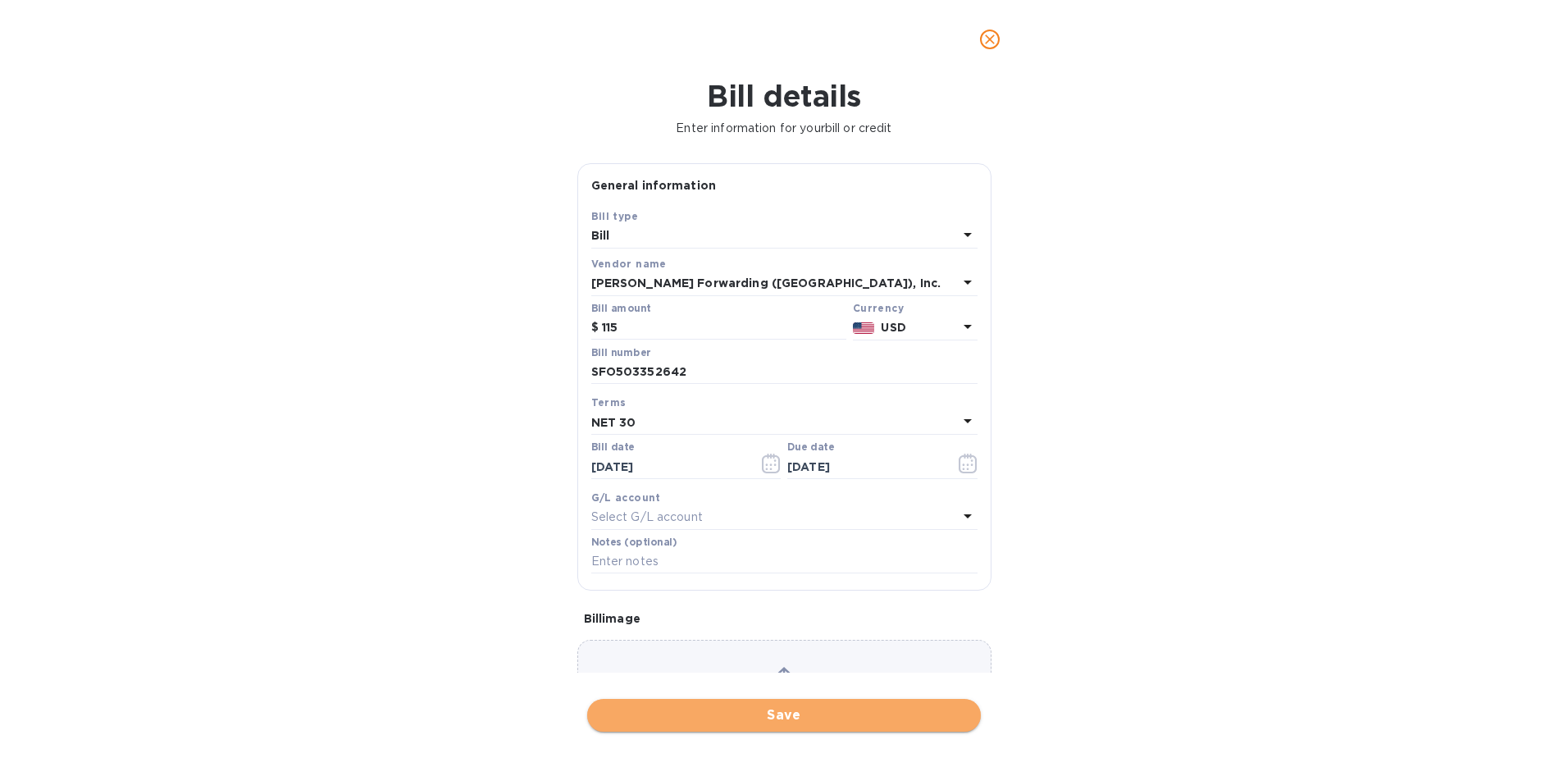
click at [749, 707] on span "Save" at bounding box center [784, 715] width 367 height 20
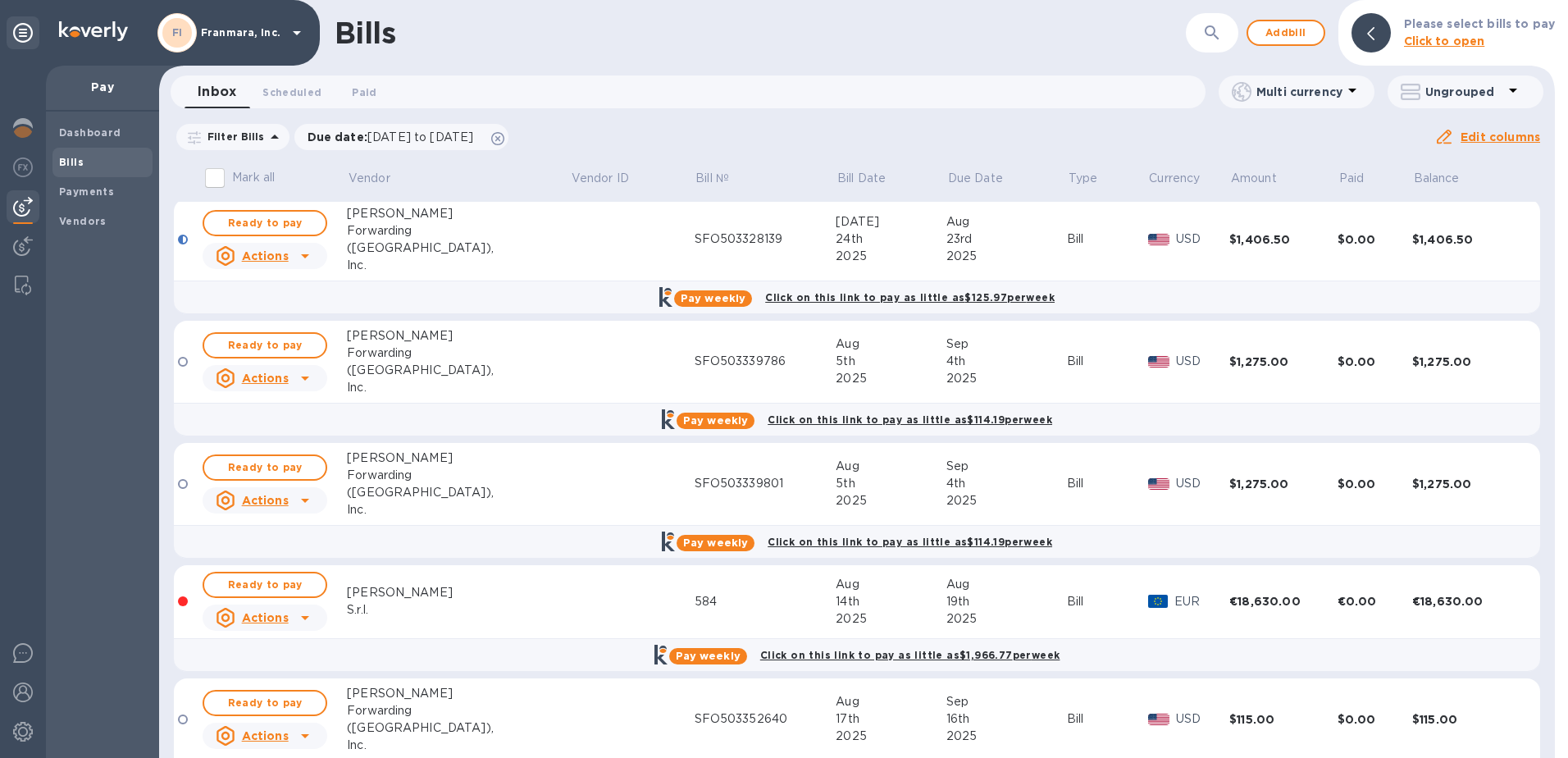
scroll to position [247, 0]
click at [1278, 30] on span "Add bill" at bounding box center [1286, 32] width 49 height 20
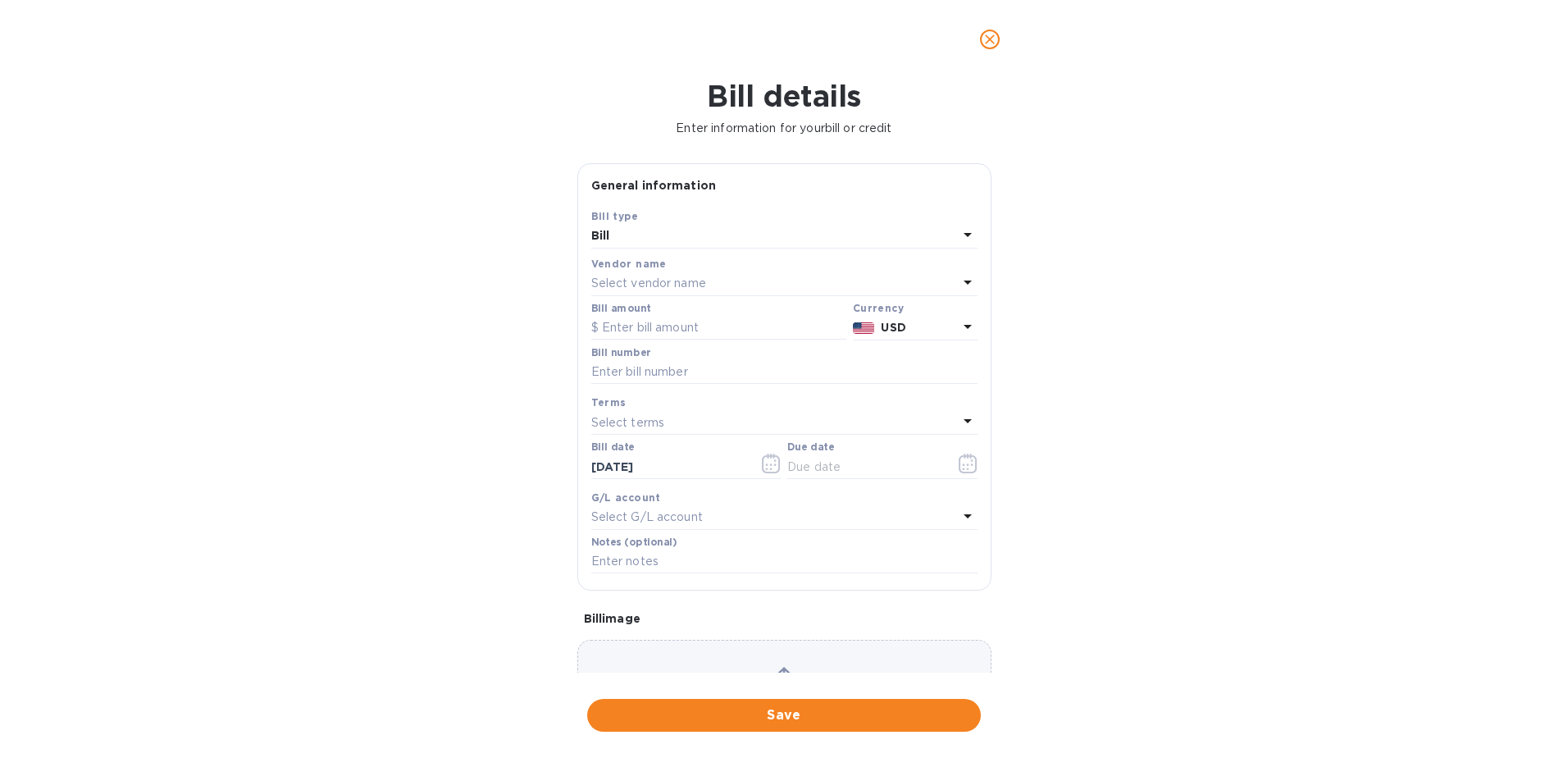
click at [646, 284] on p "Select vendor name" at bounding box center [649, 283] width 115 height 17
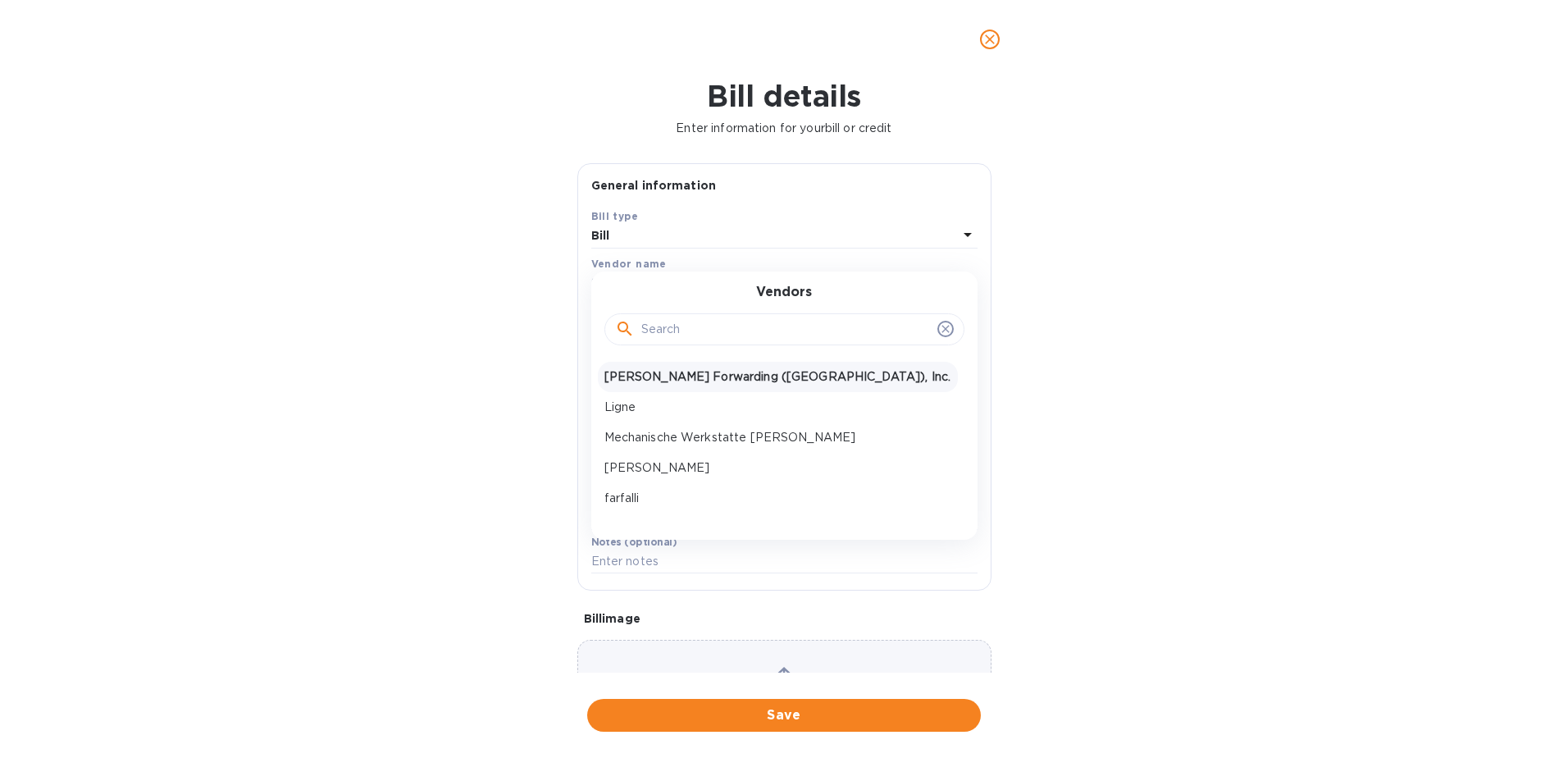
click at [667, 373] on p "[PERSON_NAME] Forwarding ([GEOGRAPHIC_DATA]), Inc." at bounding box center [778, 376] width 346 height 17
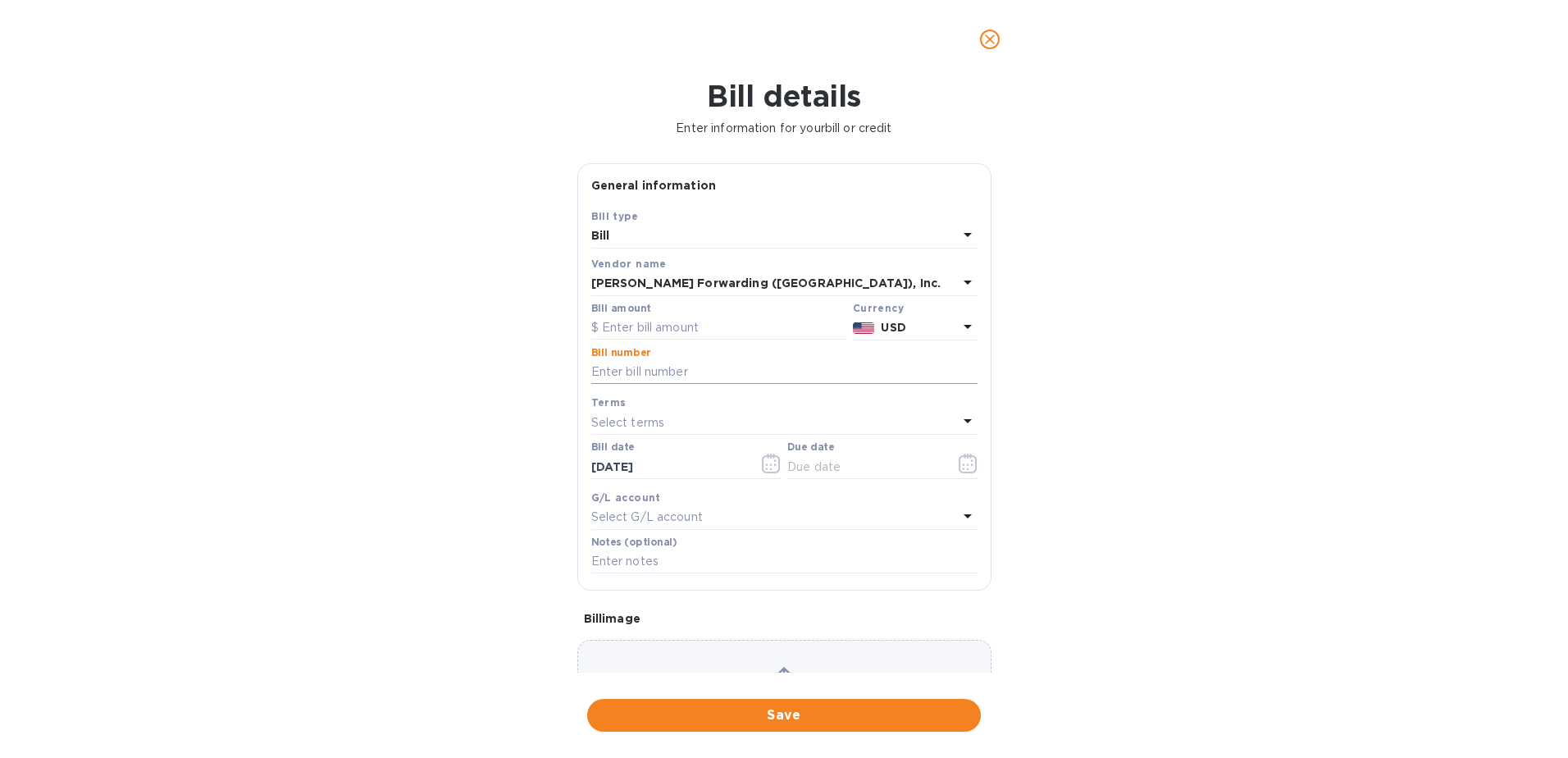
click at [667, 373] on input "text" at bounding box center [784, 372] width 386 height 25
type input "SFO503352642"
type input "115"
type input "[DATE]"
click at [688, 370] on input "SFO503352642" at bounding box center [784, 372] width 386 height 25
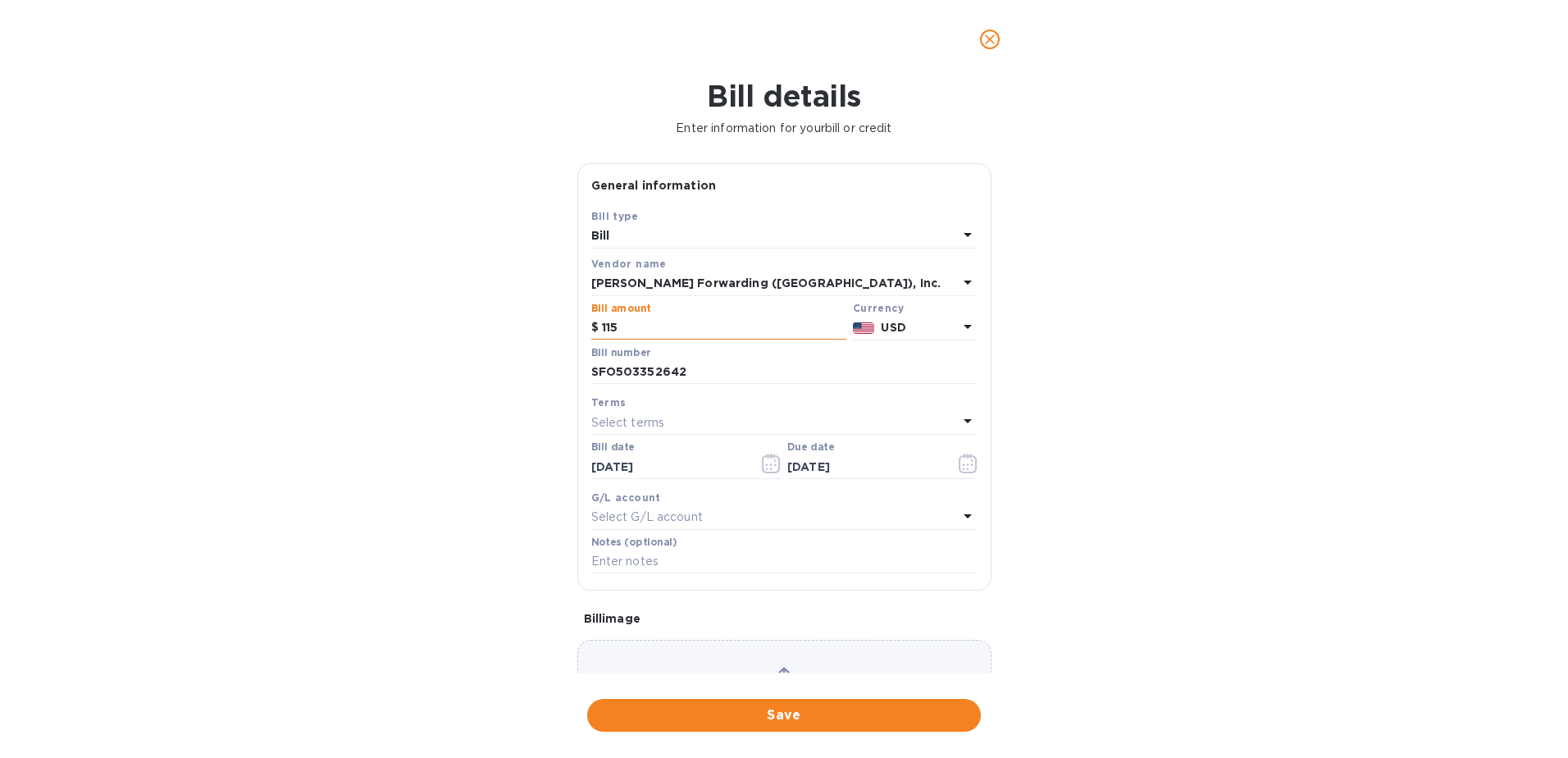
drag, startPoint x: 652, startPoint y: 333, endPoint x: 595, endPoint y: 320, distance: 58.5
click at [595, 320] on div "$ 115" at bounding box center [719, 328] width 255 height 25
type input "1,275"
drag, startPoint x: 684, startPoint y: 371, endPoint x: 649, endPoint y: 371, distance: 35.0
click at [649, 371] on input "SFO503352642" at bounding box center [784, 372] width 386 height 25
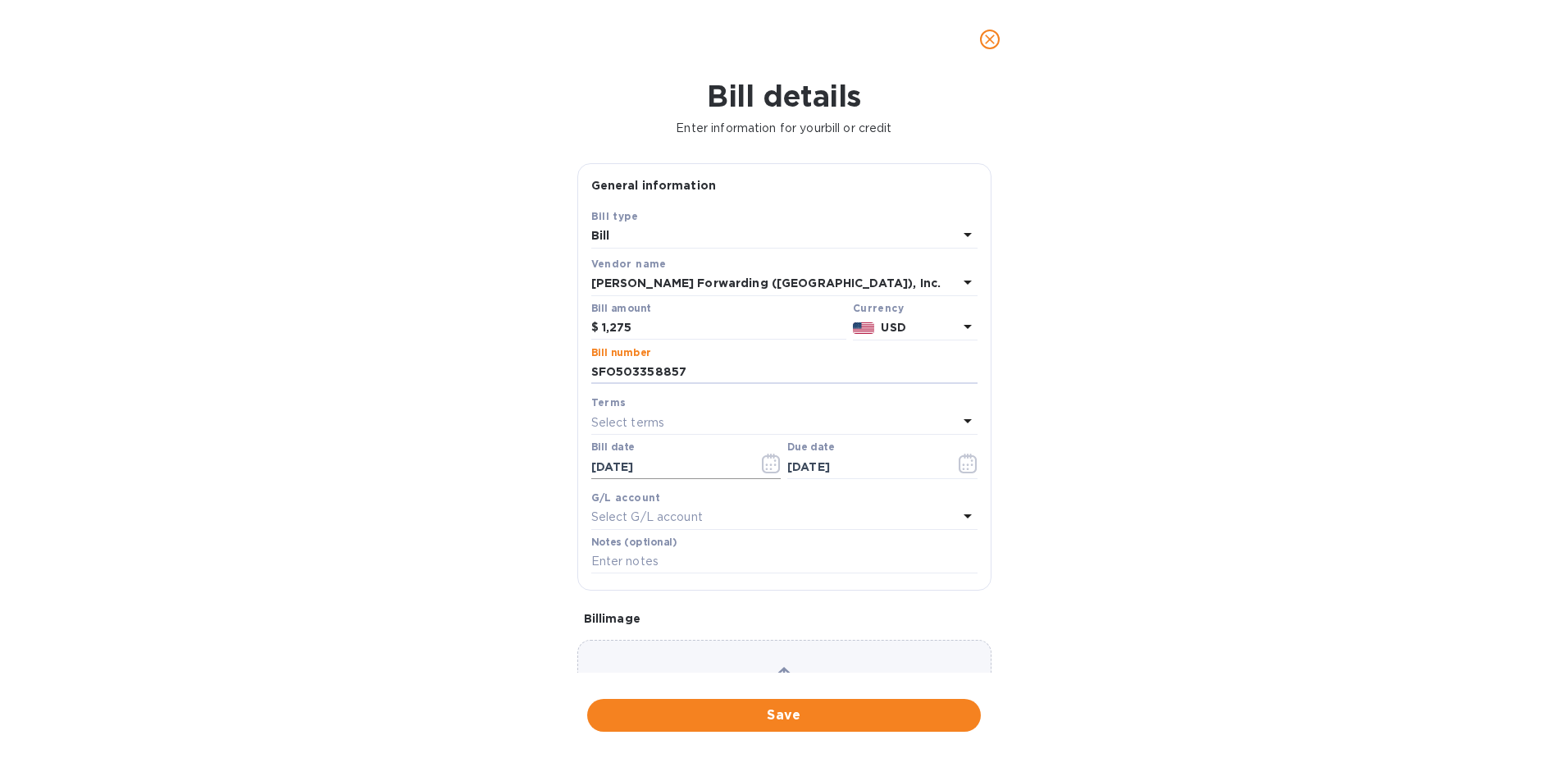
type input "SFO503358857"
click at [619, 465] on input "[DATE]" at bounding box center [668, 467] width 155 height 25
type input "[DATE]"
click at [814, 466] on input "[DATE]" at bounding box center [864, 467] width 155 height 25
type input "[DATE]"
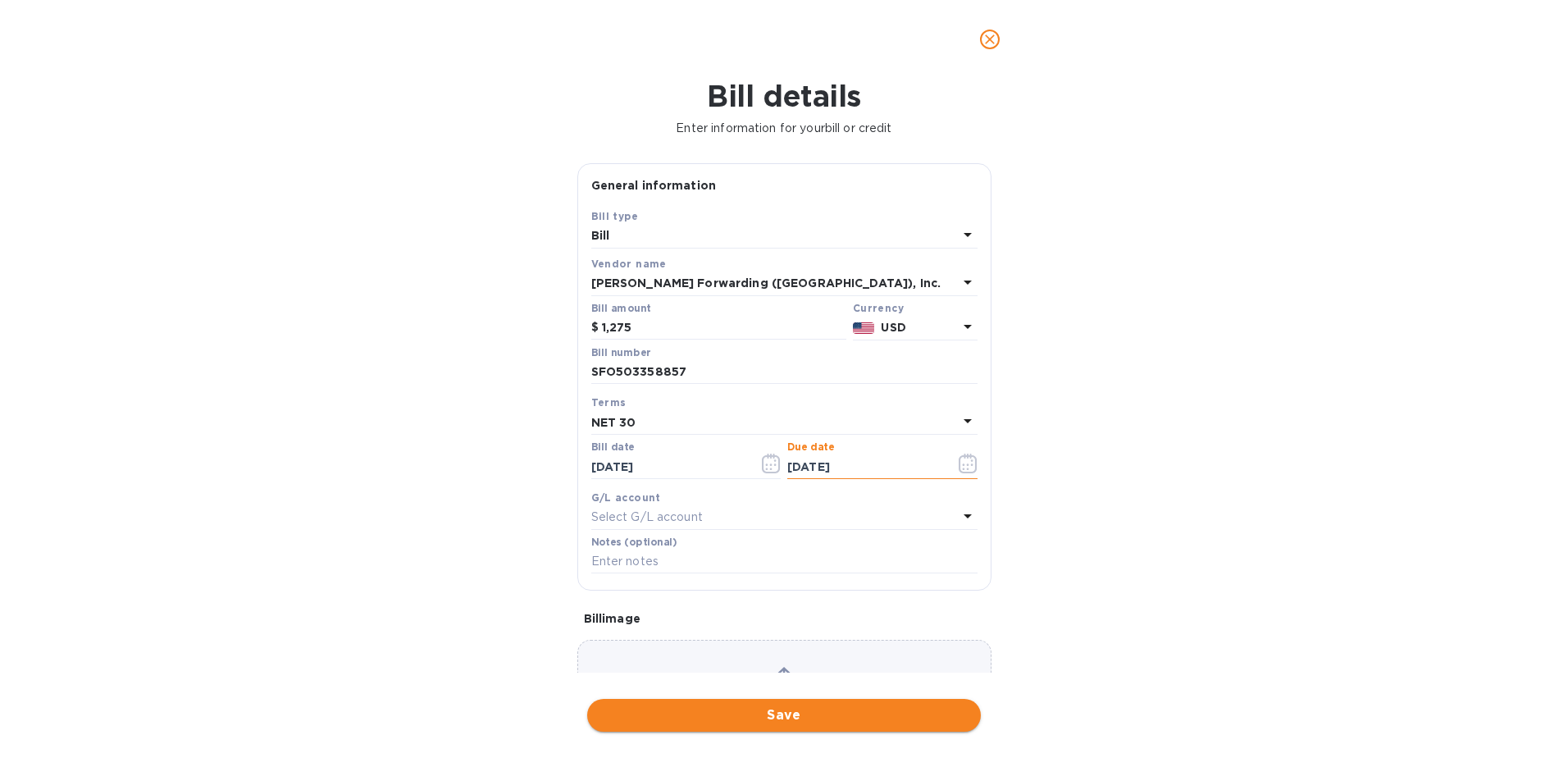
click at [788, 720] on span "Save" at bounding box center [784, 715] width 367 height 20
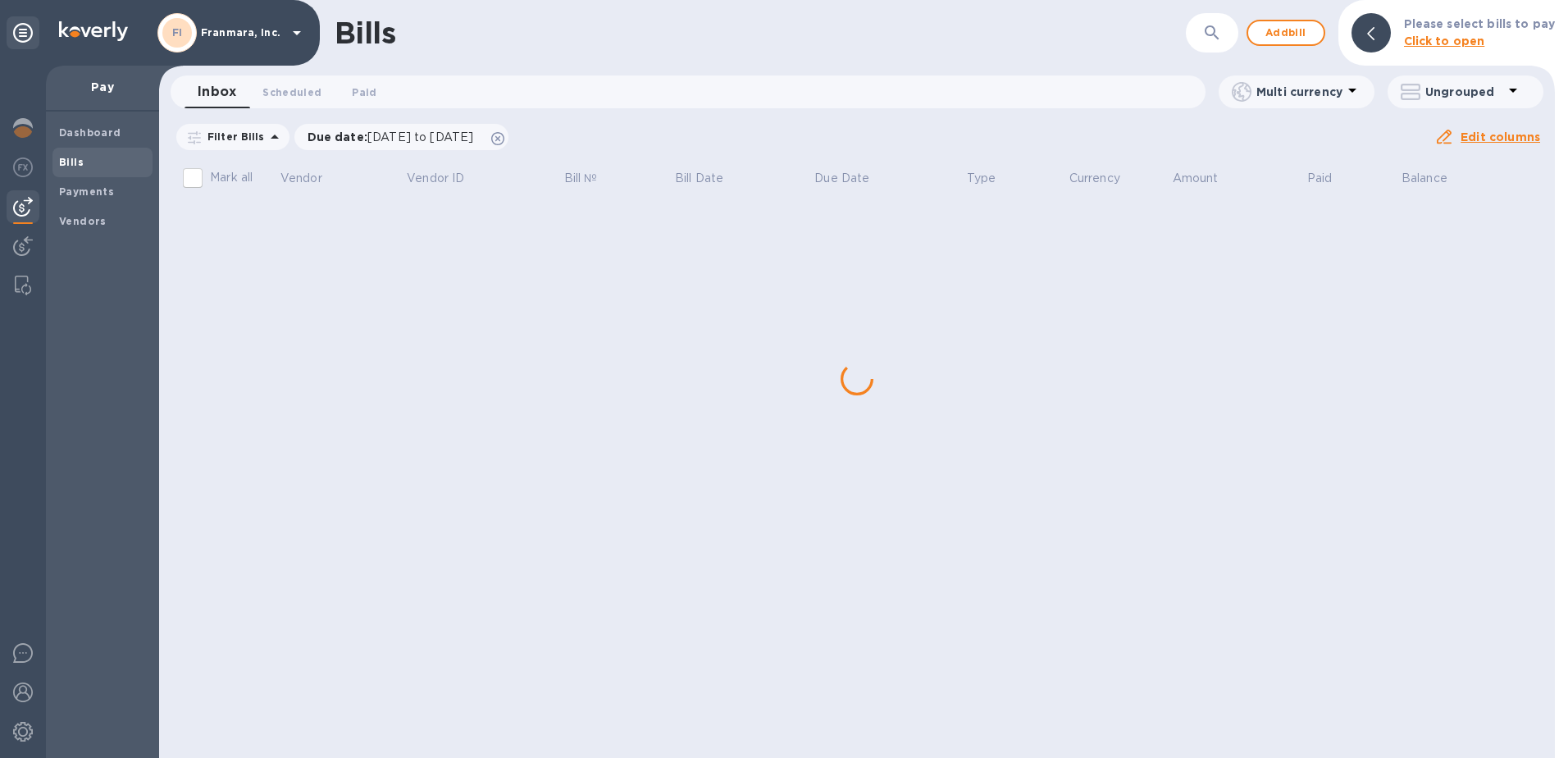
scroll to position [0, 0]
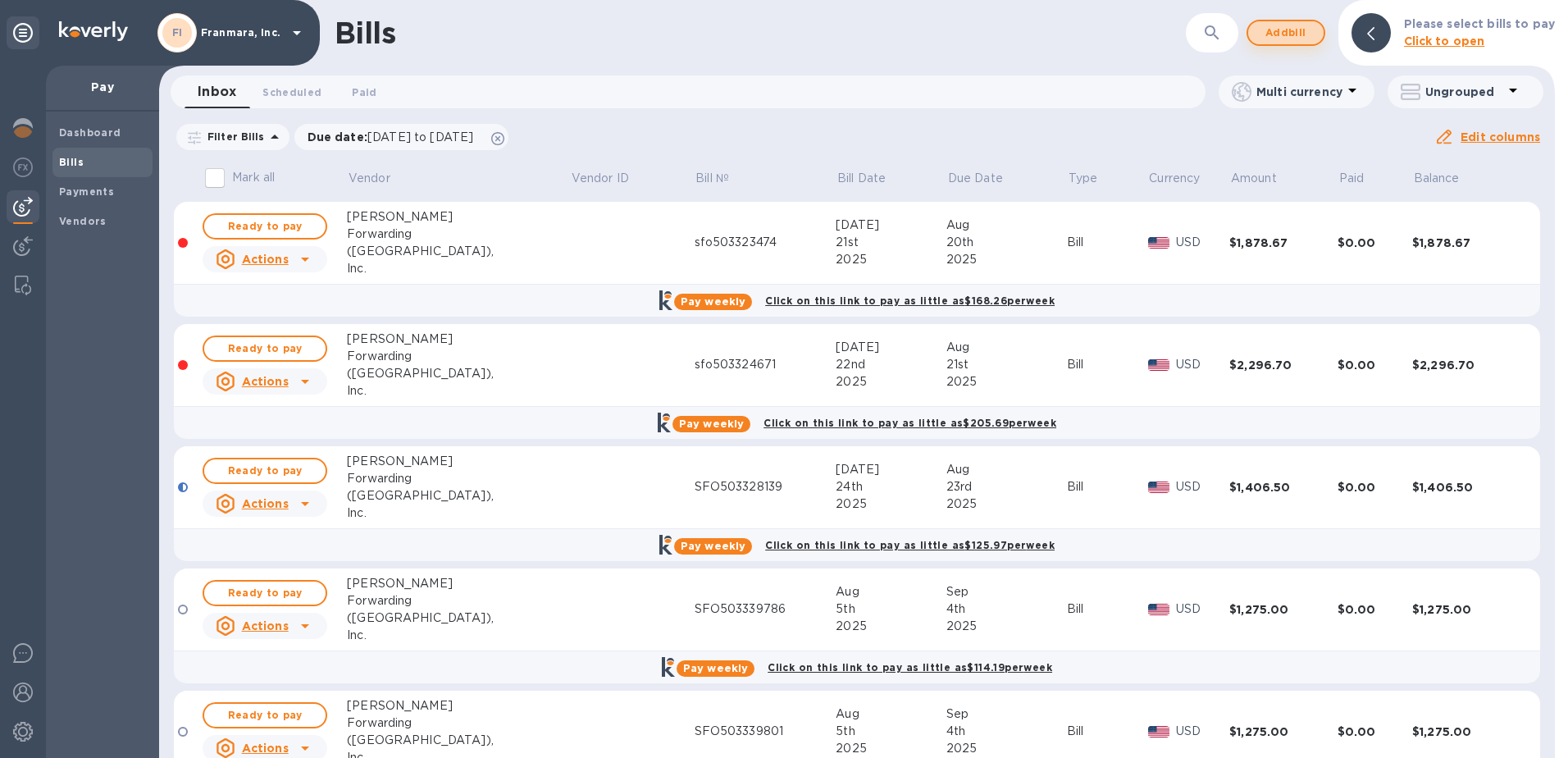
click at [1291, 36] on span "Add bill" at bounding box center [1286, 32] width 49 height 20
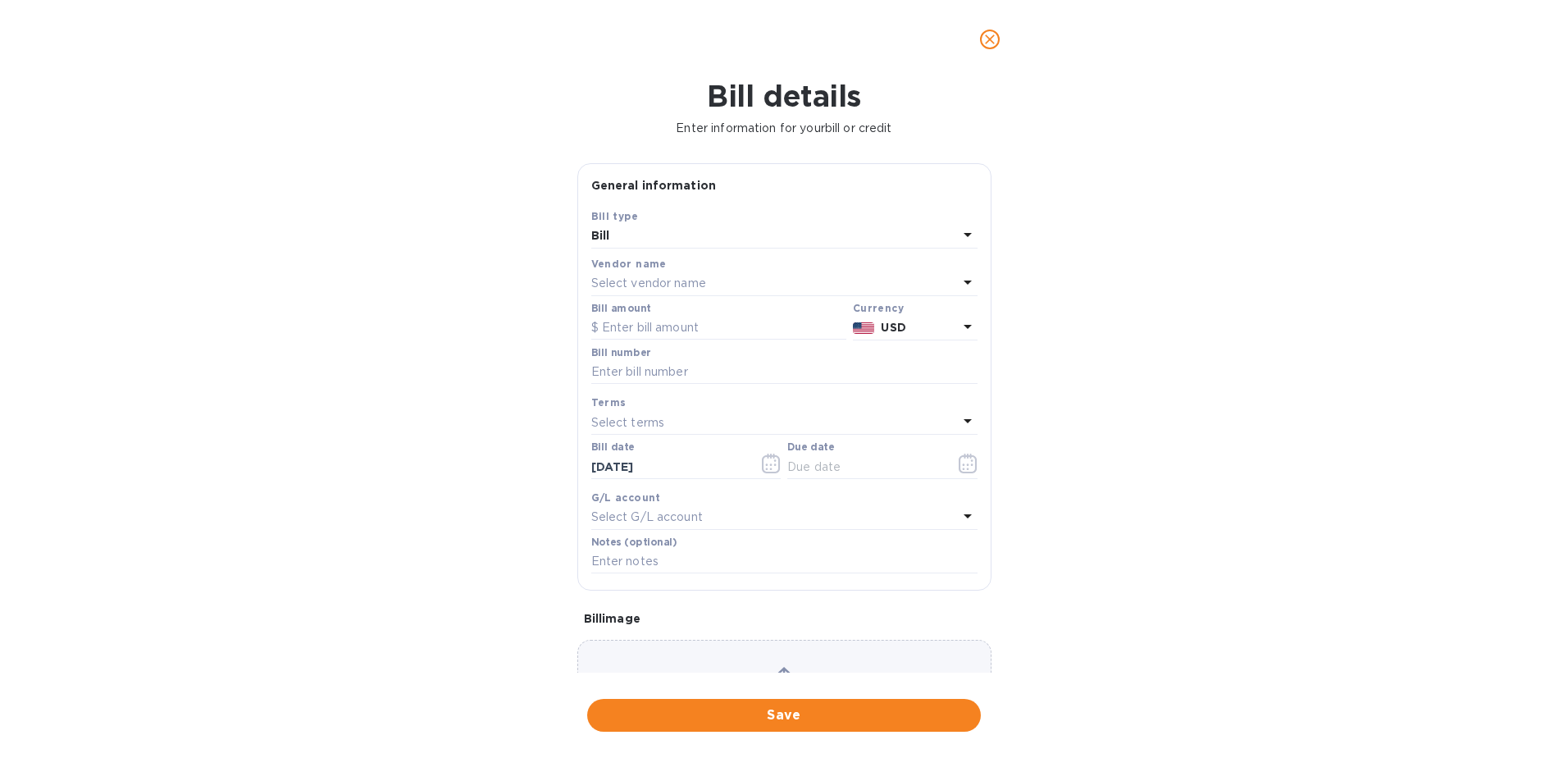
click at [670, 286] on p "Select vendor name" at bounding box center [649, 283] width 115 height 17
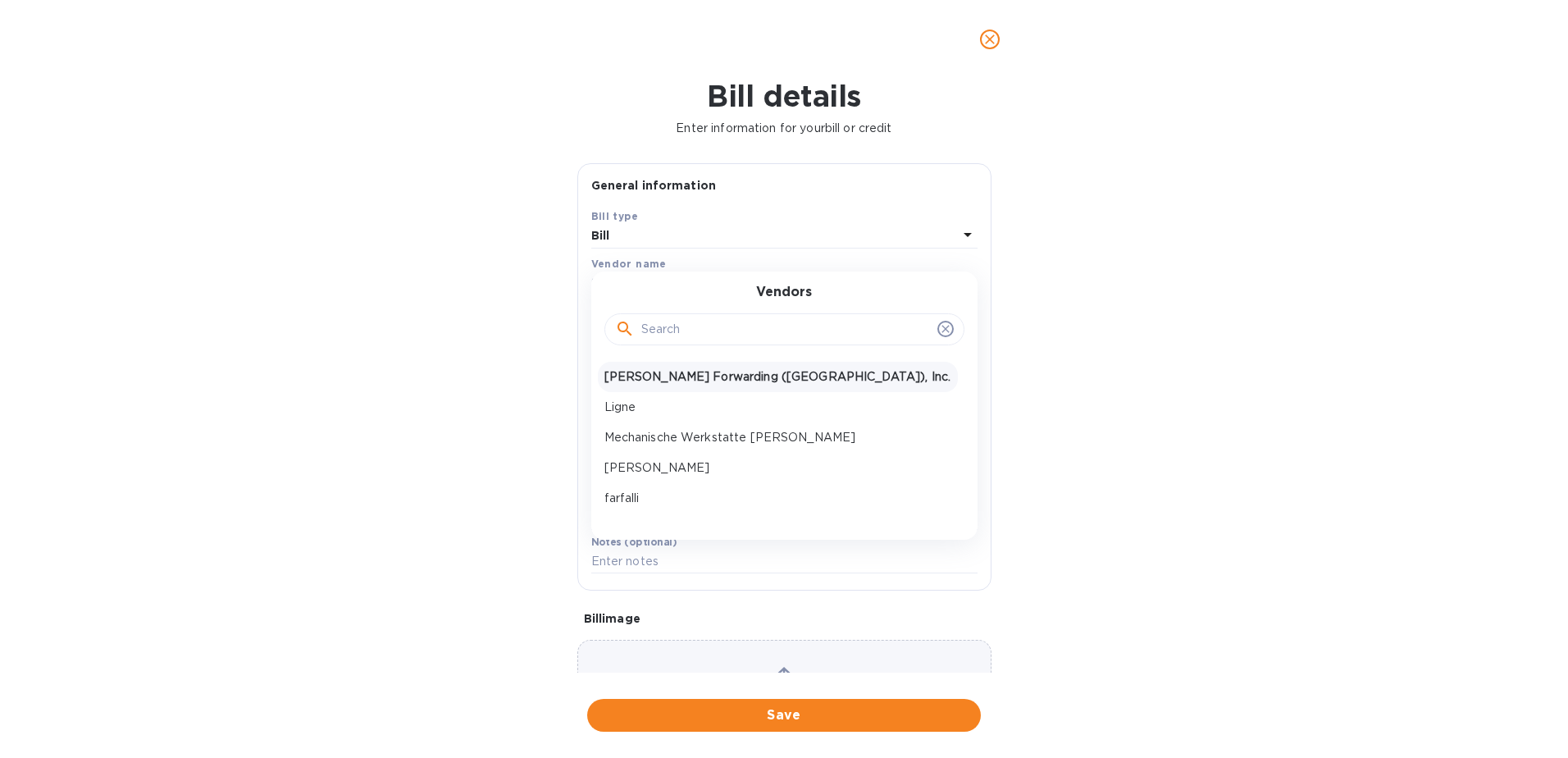
click at [697, 381] on p "[PERSON_NAME] Forwarding ([GEOGRAPHIC_DATA]), Inc." at bounding box center [778, 376] width 346 height 17
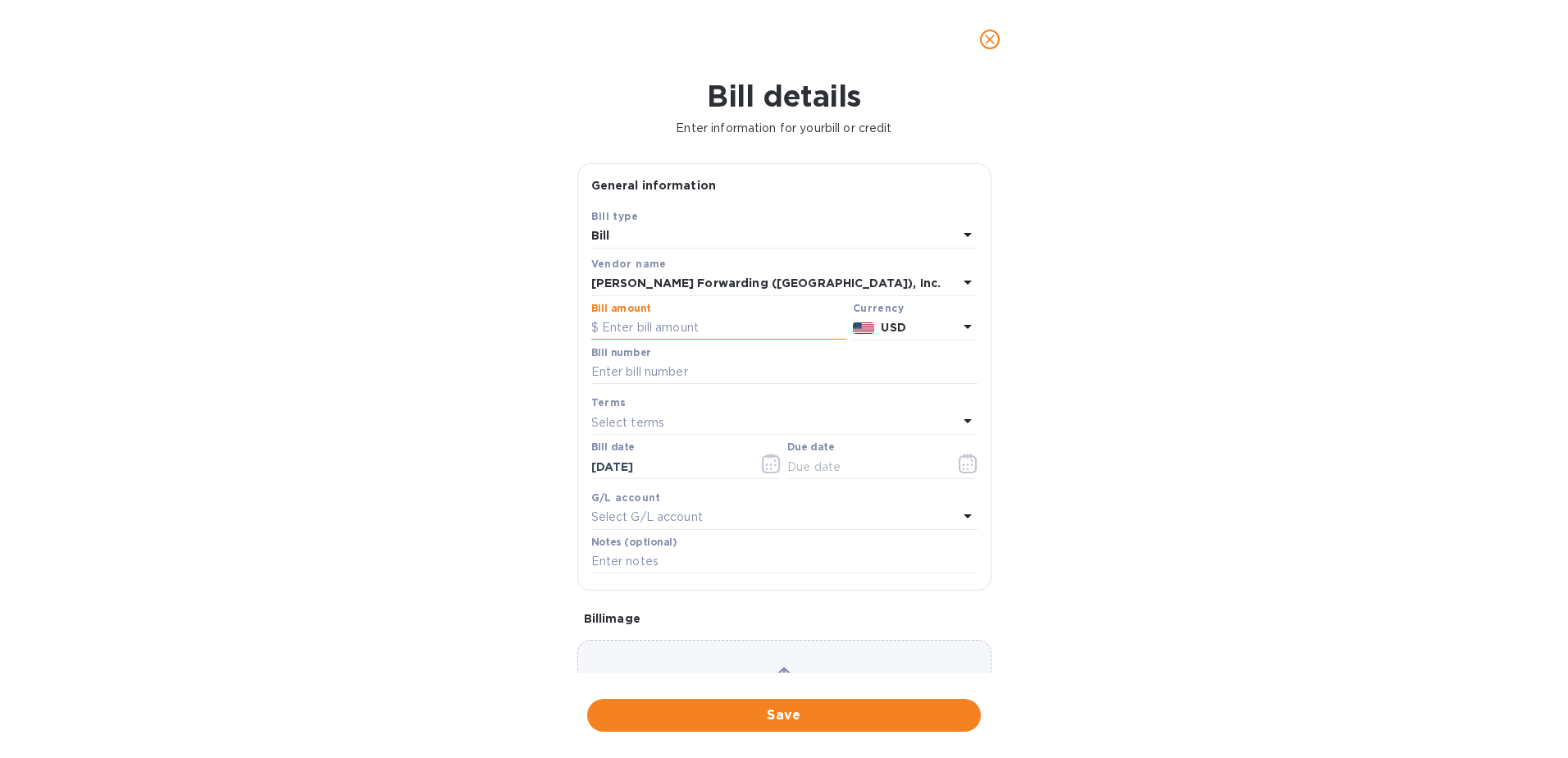
click at [684, 327] on input "text" at bounding box center [719, 328] width 255 height 25
type input "1,115"
click at [690, 372] on input "text" at bounding box center [784, 372] width 386 height 25
type input "SFO503358857"
type input "[DATE]"
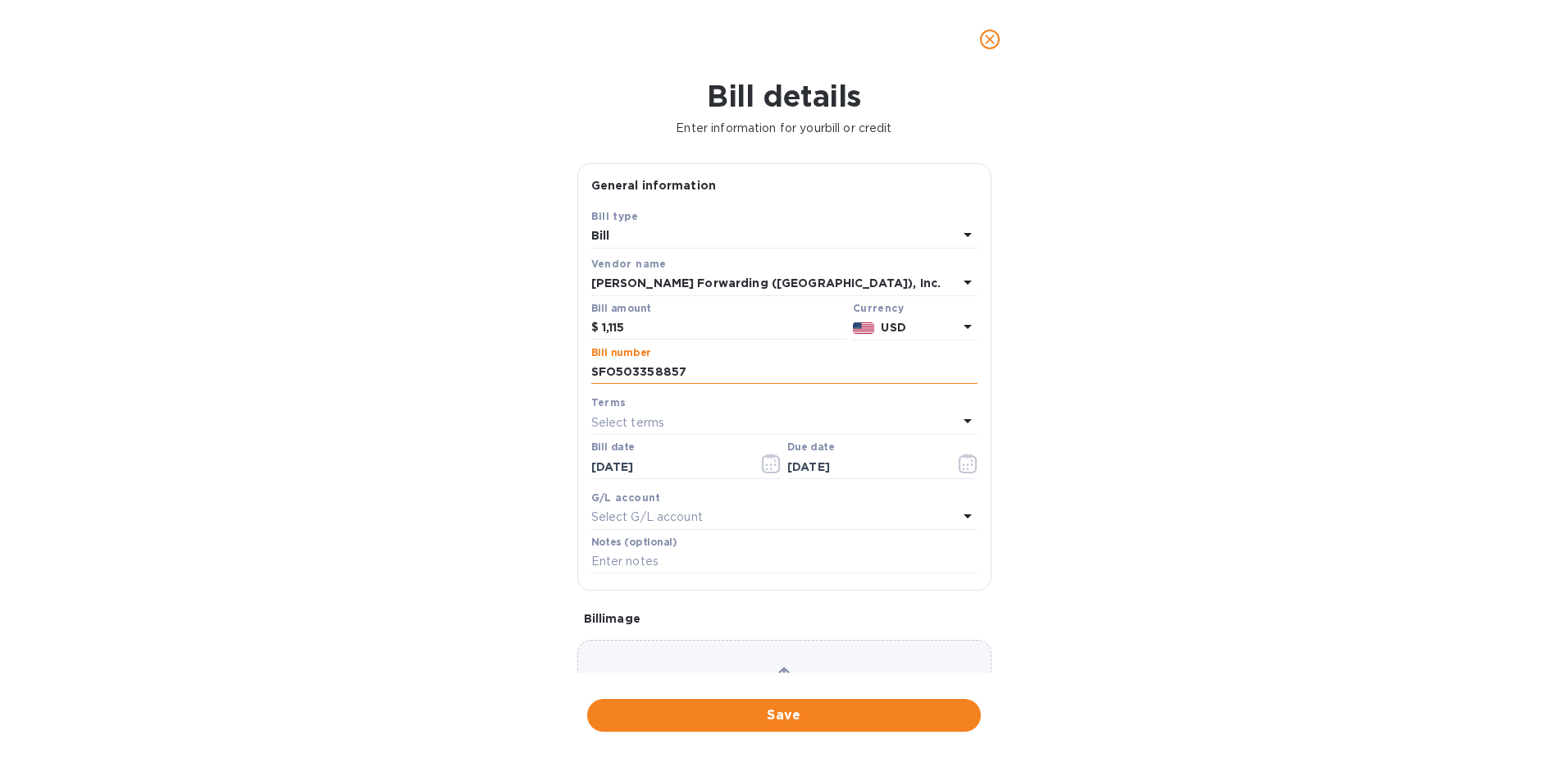
drag, startPoint x: 695, startPoint y: 372, endPoint x: 668, endPoint y: 373, distance: 27.0
click at [668, 373] on input "SFO503358857" at bounding box center [784, 372] width 386 height 25
type input "SFO503358870"
click at [671, 425] on div "Select terms" at bounding box center [775, 421] width 366 height 23
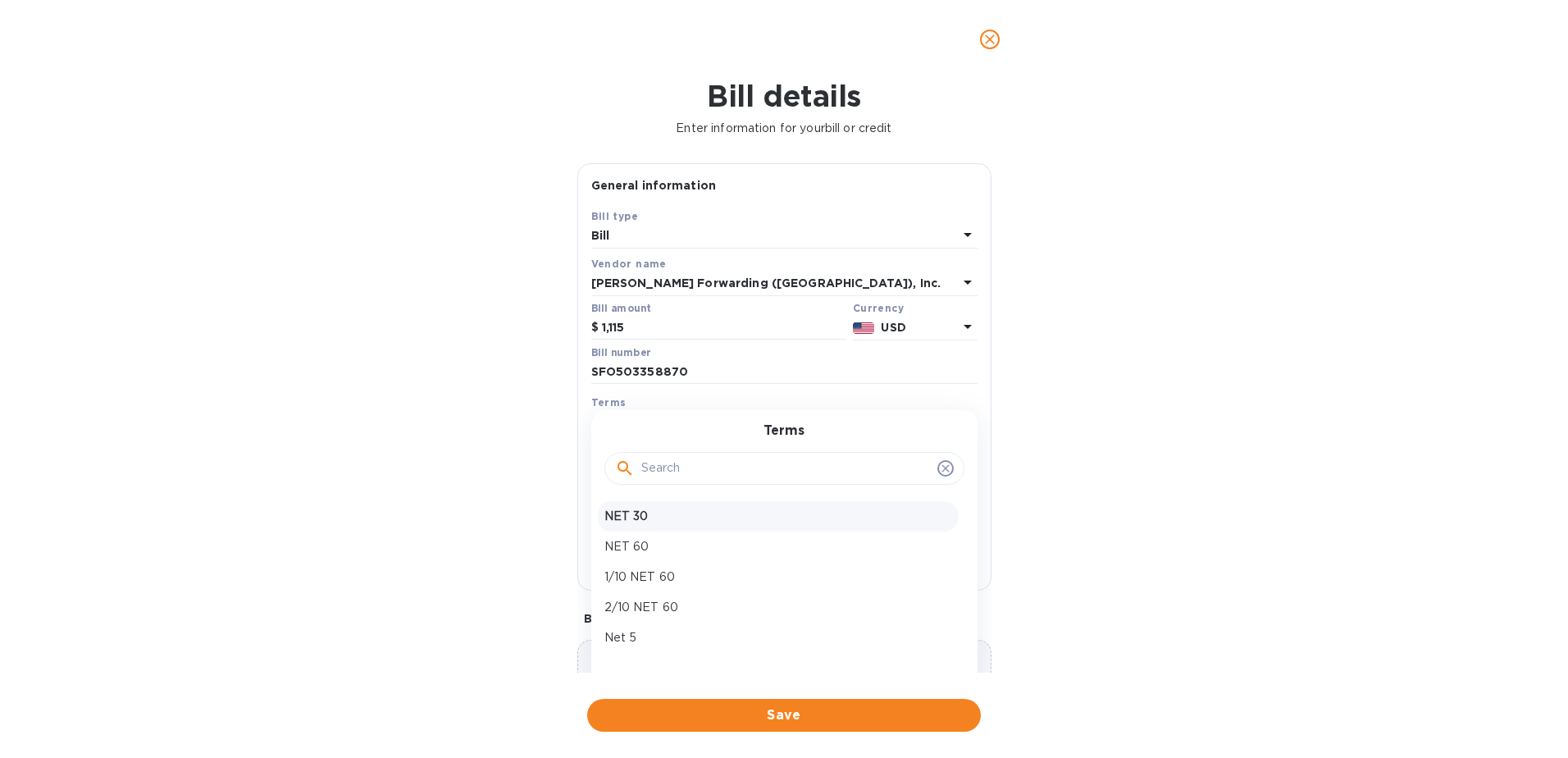
click at [690, 529] on div "NET 30" at bounding box center [778, 516] width 360 height 31
type input "[DATE]"
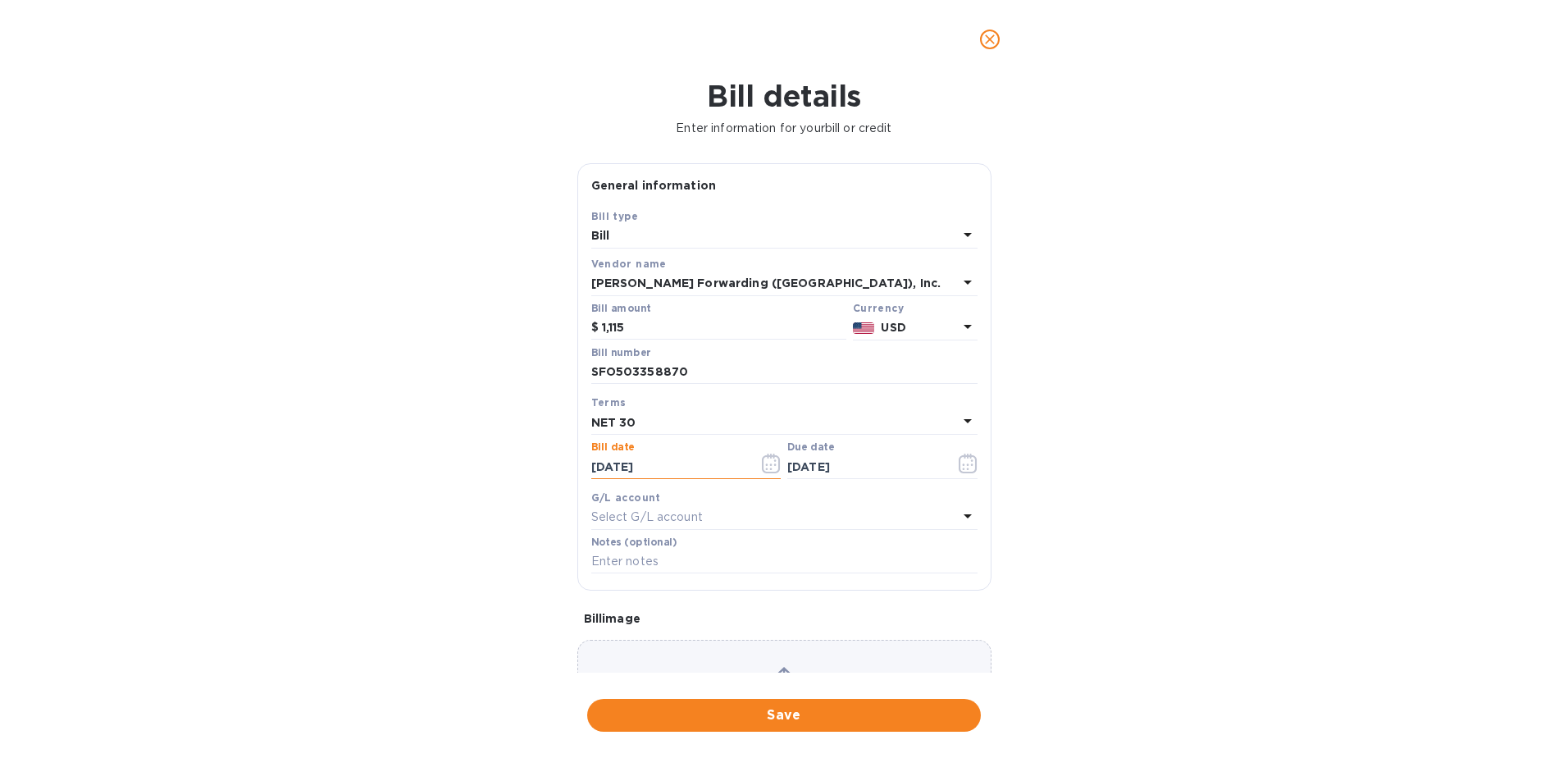
click at [620, 464] on input "[DATE]" at bounding box center [668, 467] width 155 height 25
type input "[DATE]"
click at [803, 466] on input "text" at bounding box center [864, 467] width 155 height 25
type input "[DATE]"
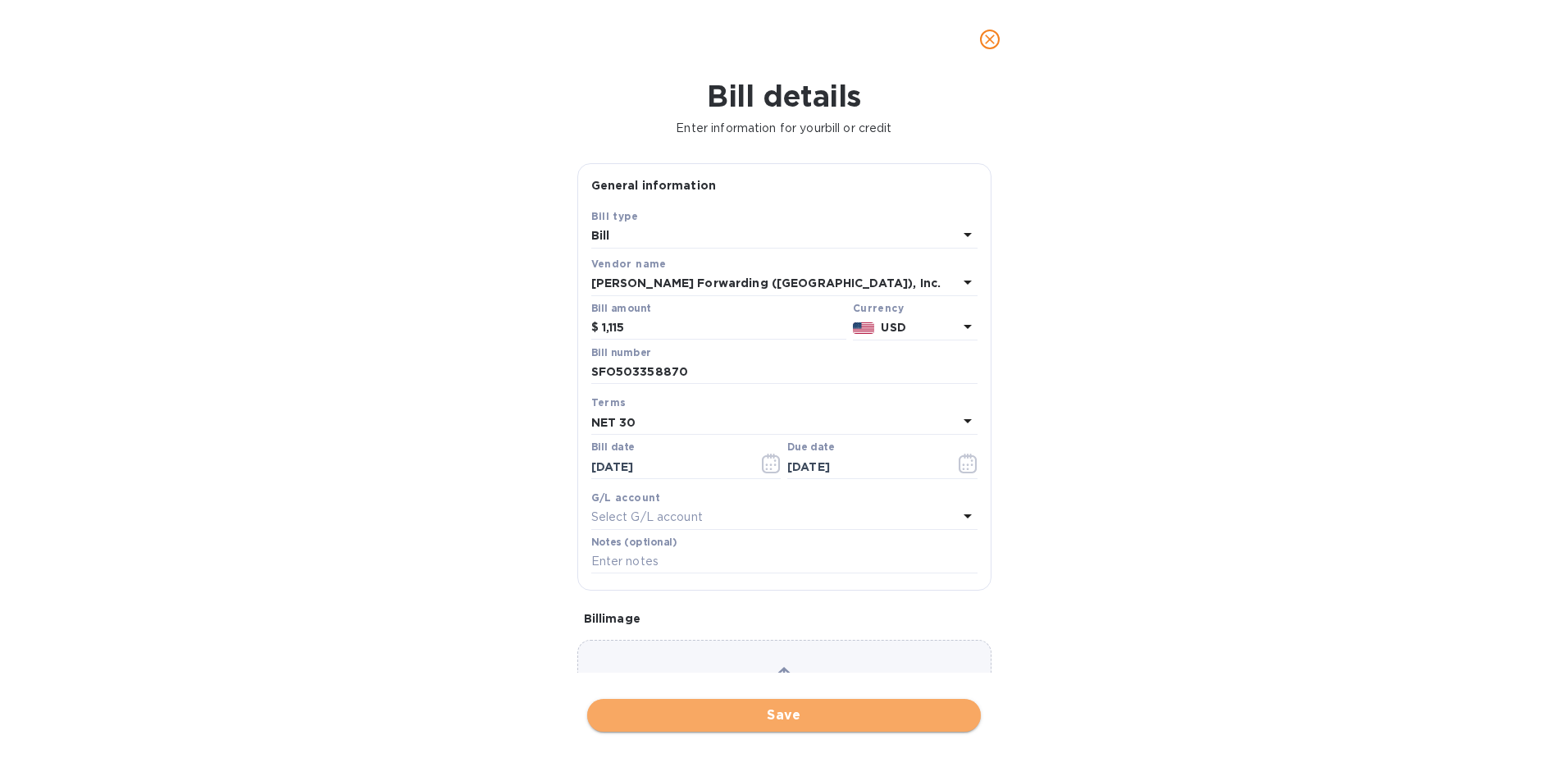
click at [765, 720] on span "Save" at bounding box center [784, 715] width 367 height 20
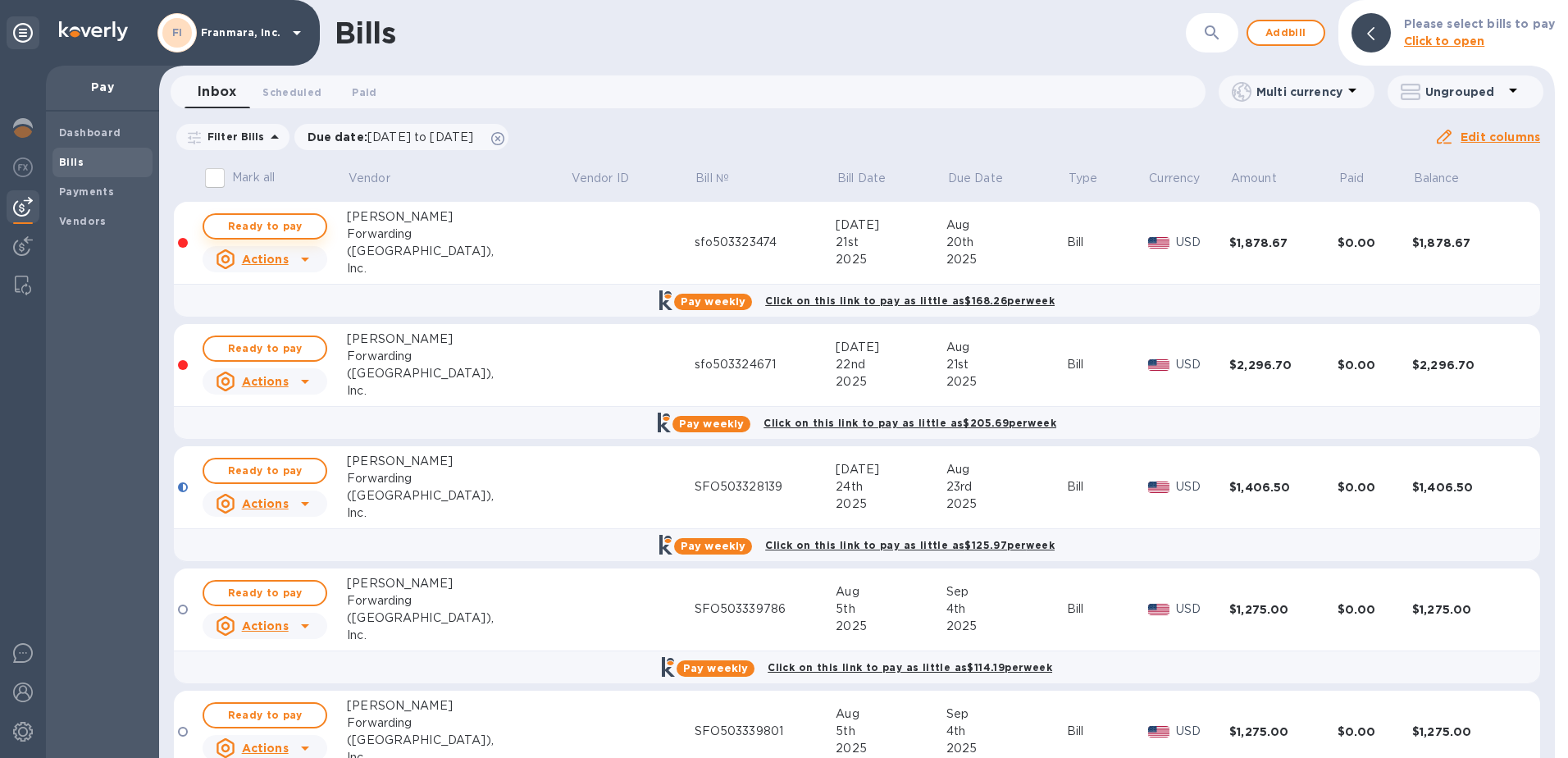
click at [309, 228] on span "Ready to pay" at bounding box center [265, 226] width 95 height 20
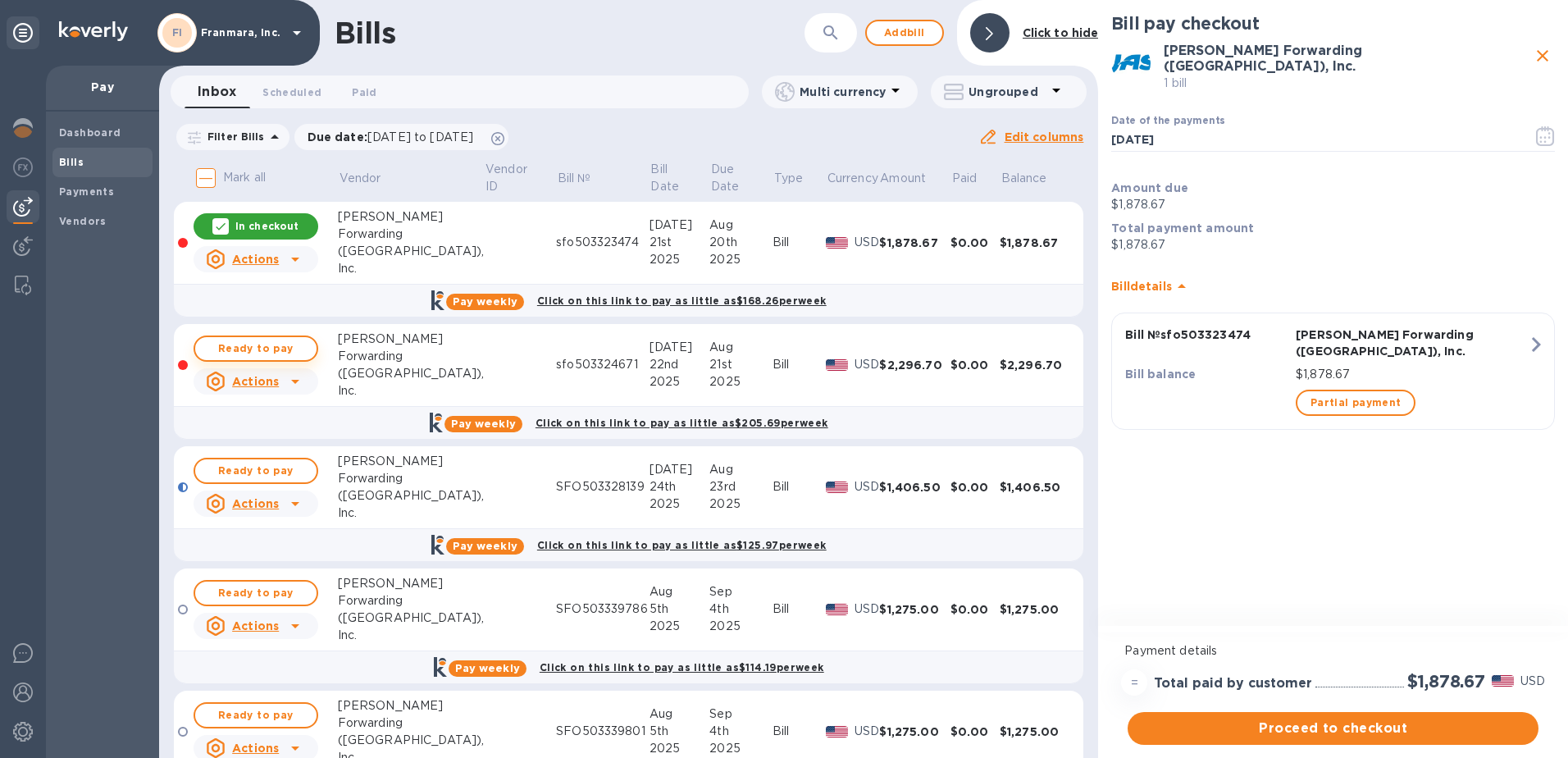
click at [259, 353] on span "Ready to pay" at bounding box center [256, 348] width 95 height 20
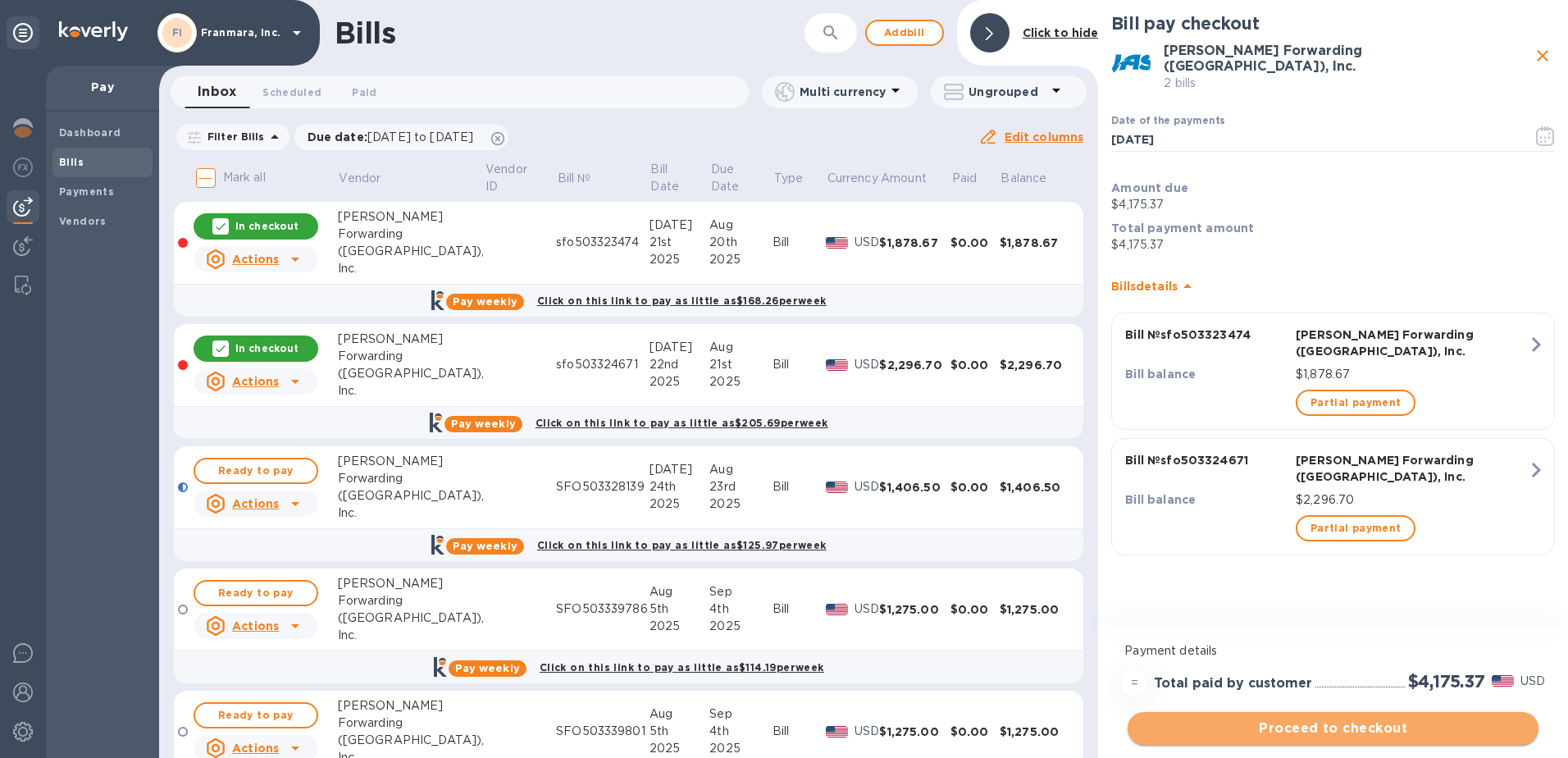
click at [1354, 725] on span "Proceed to checkout" at bounding box center [1333, 728] width 385 height 20
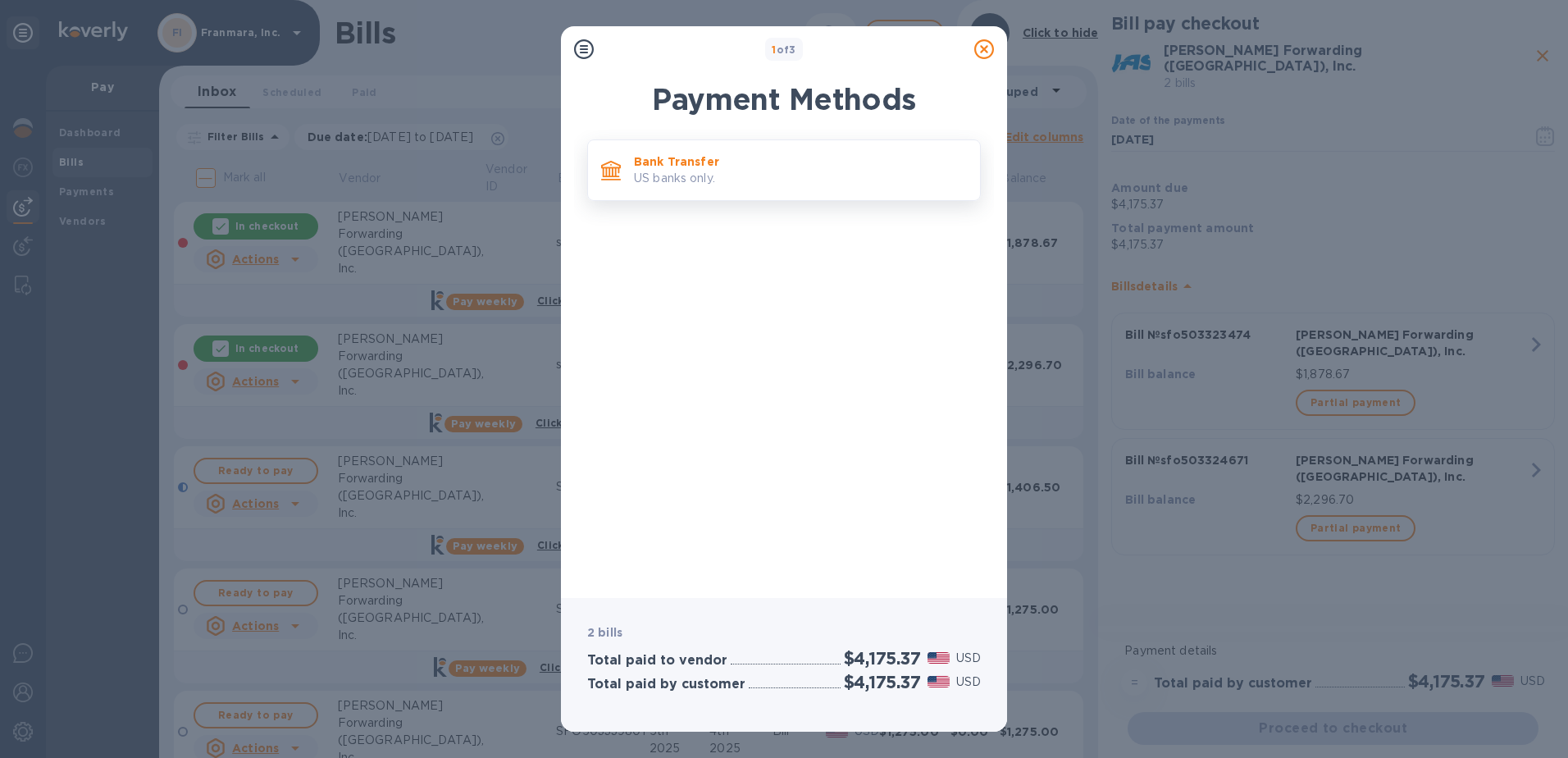
click at [699, 155] on p "Bank Transfer" at bounding box center [800, 161] width 333 height 17
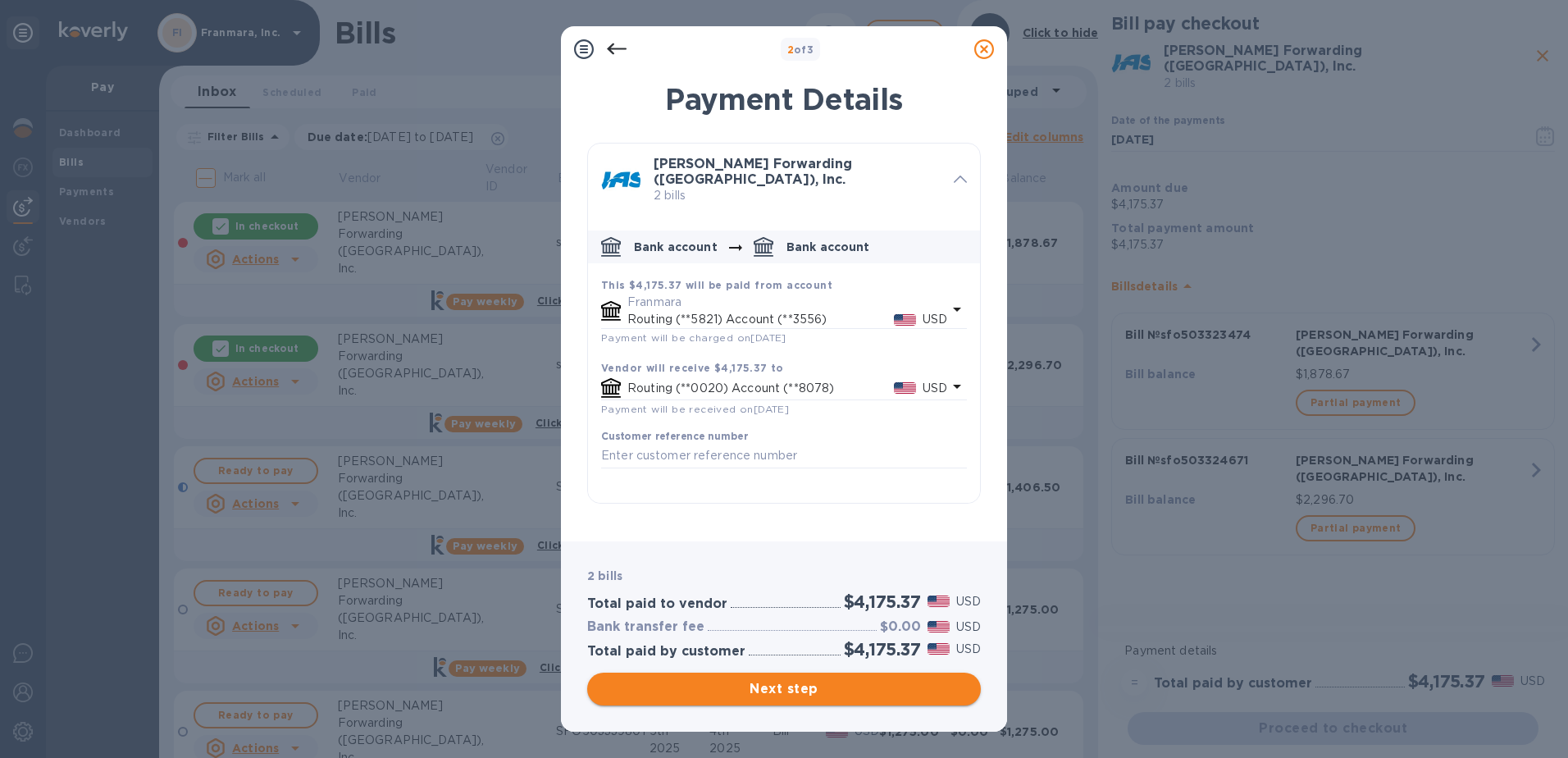
click at [798, 695] on span "Next step" at bounding box center [784, 689] width 367 height 20
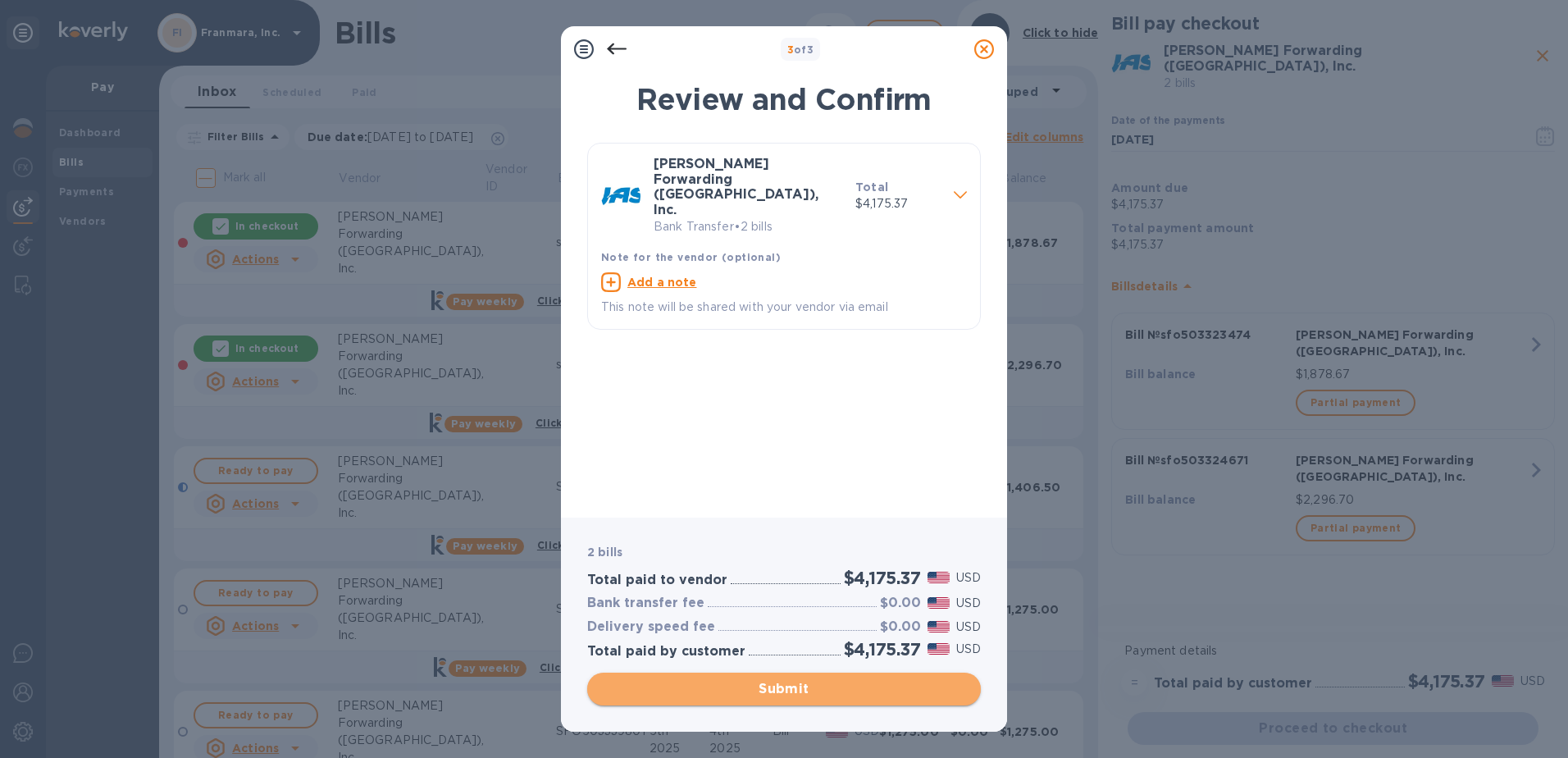
click at [798, 695] on span "Submit" at bounding box center [784, 689] width 367 height 20
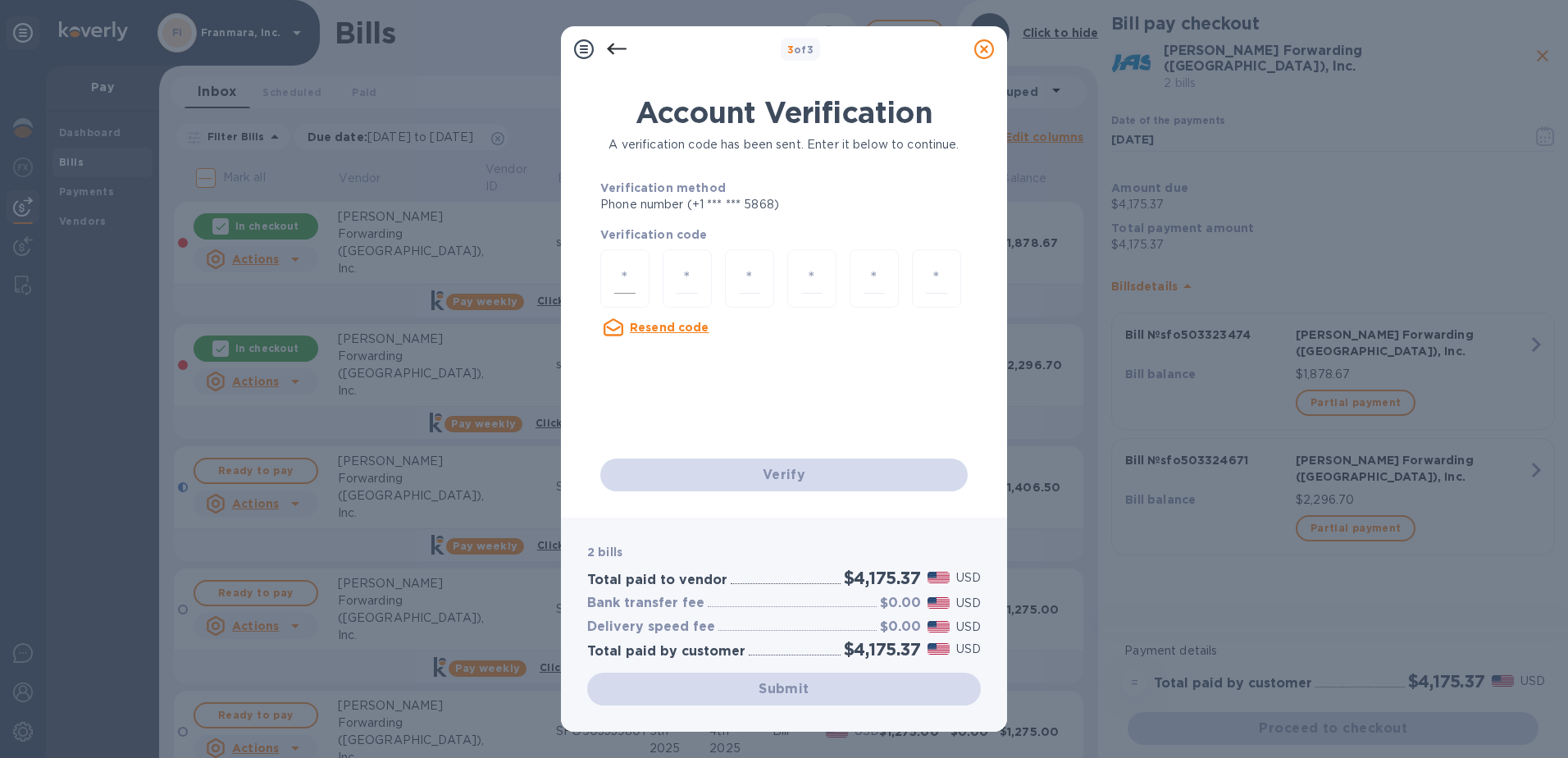
click at [606, 285] on div at bounding box center [625, 278] width 49 height 58
type input "8"
type input "0"
type input "4"
type input "8"
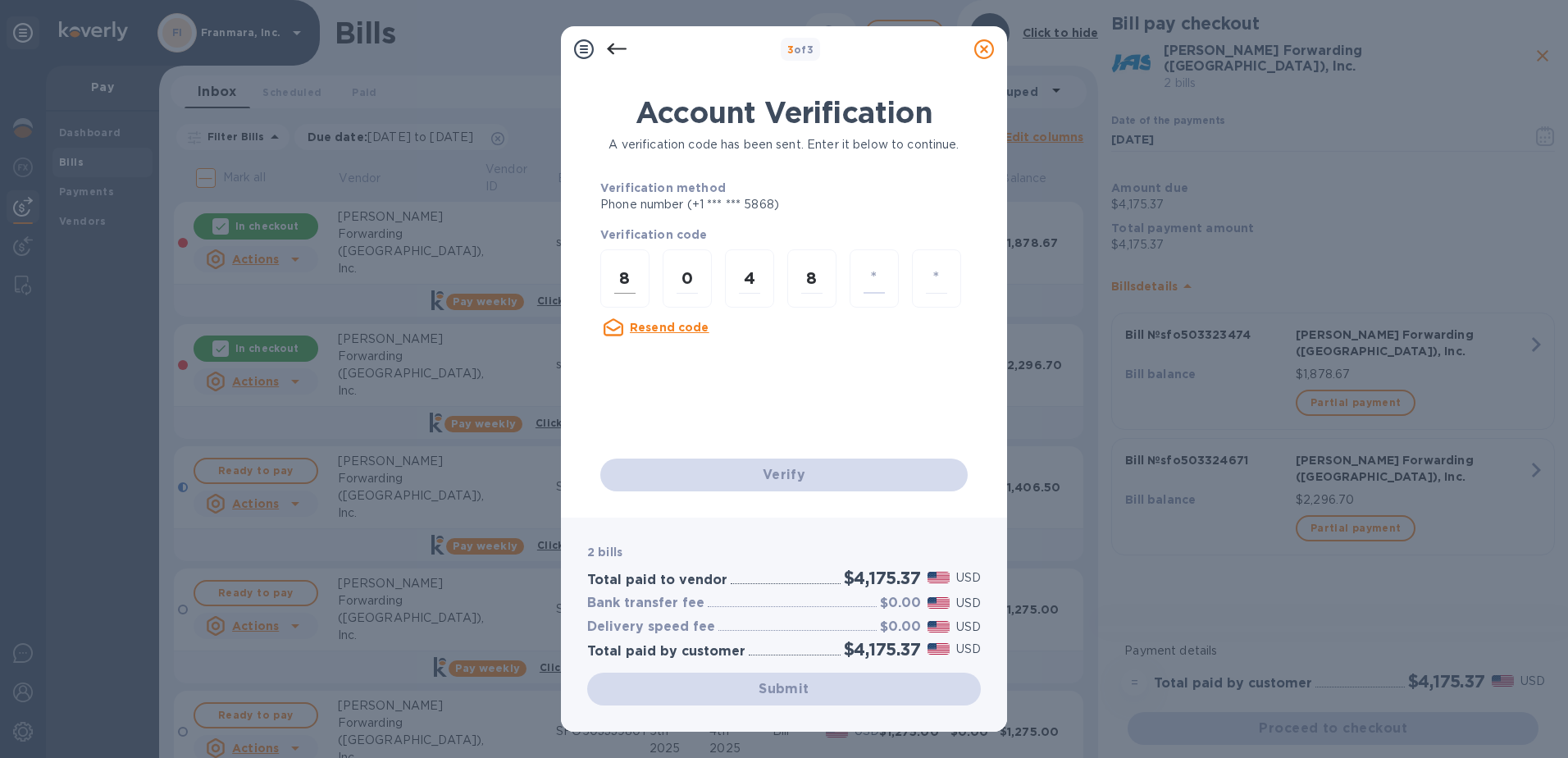
type input "1"
type input "5"
click at [774, 477] on div "Verify" at bounding box center [784, 474] width 381 height 46
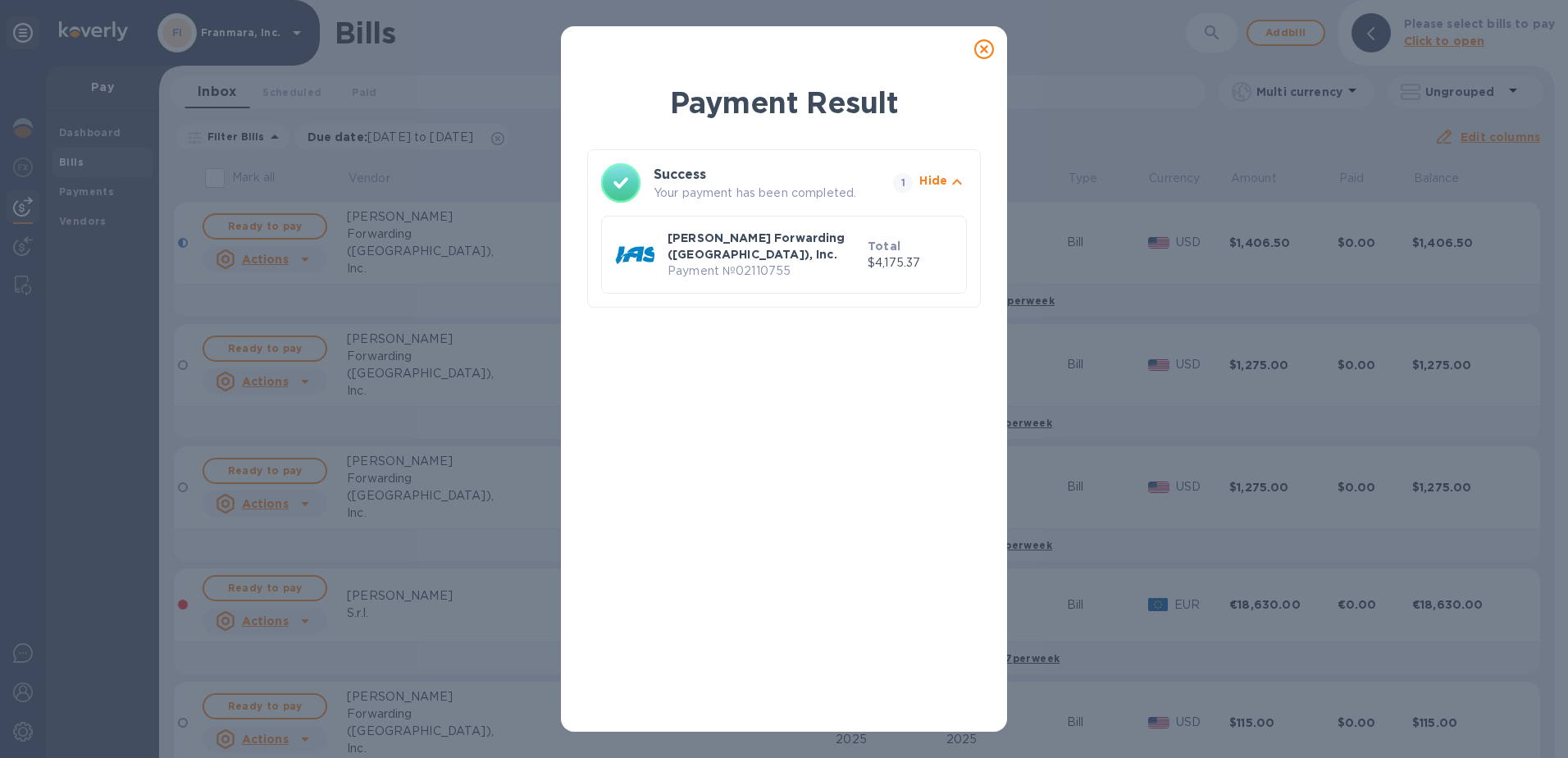
click at [699, 263] on p "Payment № 02110755" at bounding box center [764, 271] width 194 height 17
click at [86, 194] on div "Payment Result Success Your payment has been completed. 1 Hide [PERSON_NAME] Fo…" at bounding box center [784, 379] width 1568 height 758
click at [981, 41] on icon at bounding box center [984, 49] width 20 height 20
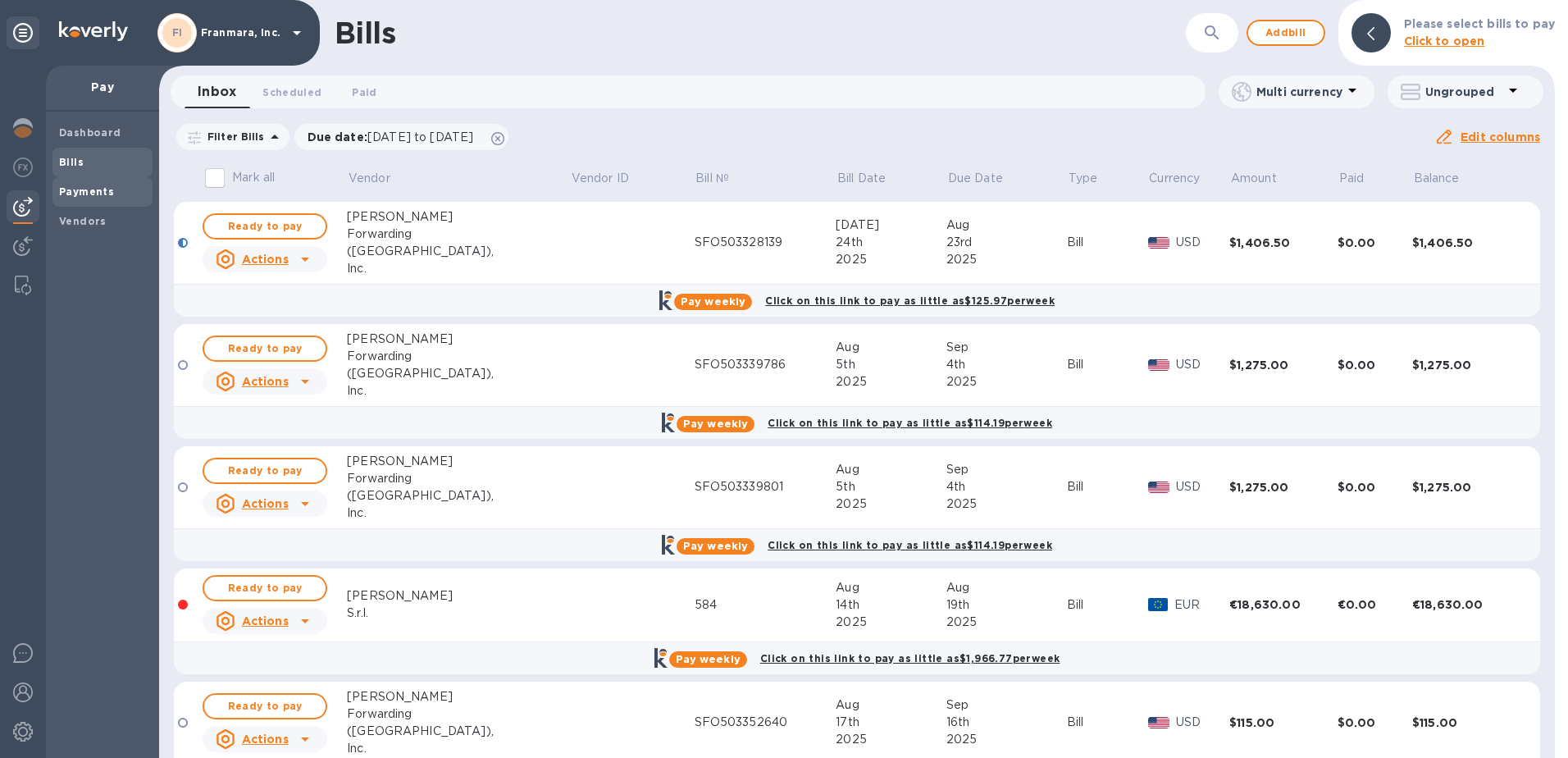
click at [82, 194] on b "Payments" at bounding box center [87, 191] width 55 height 12
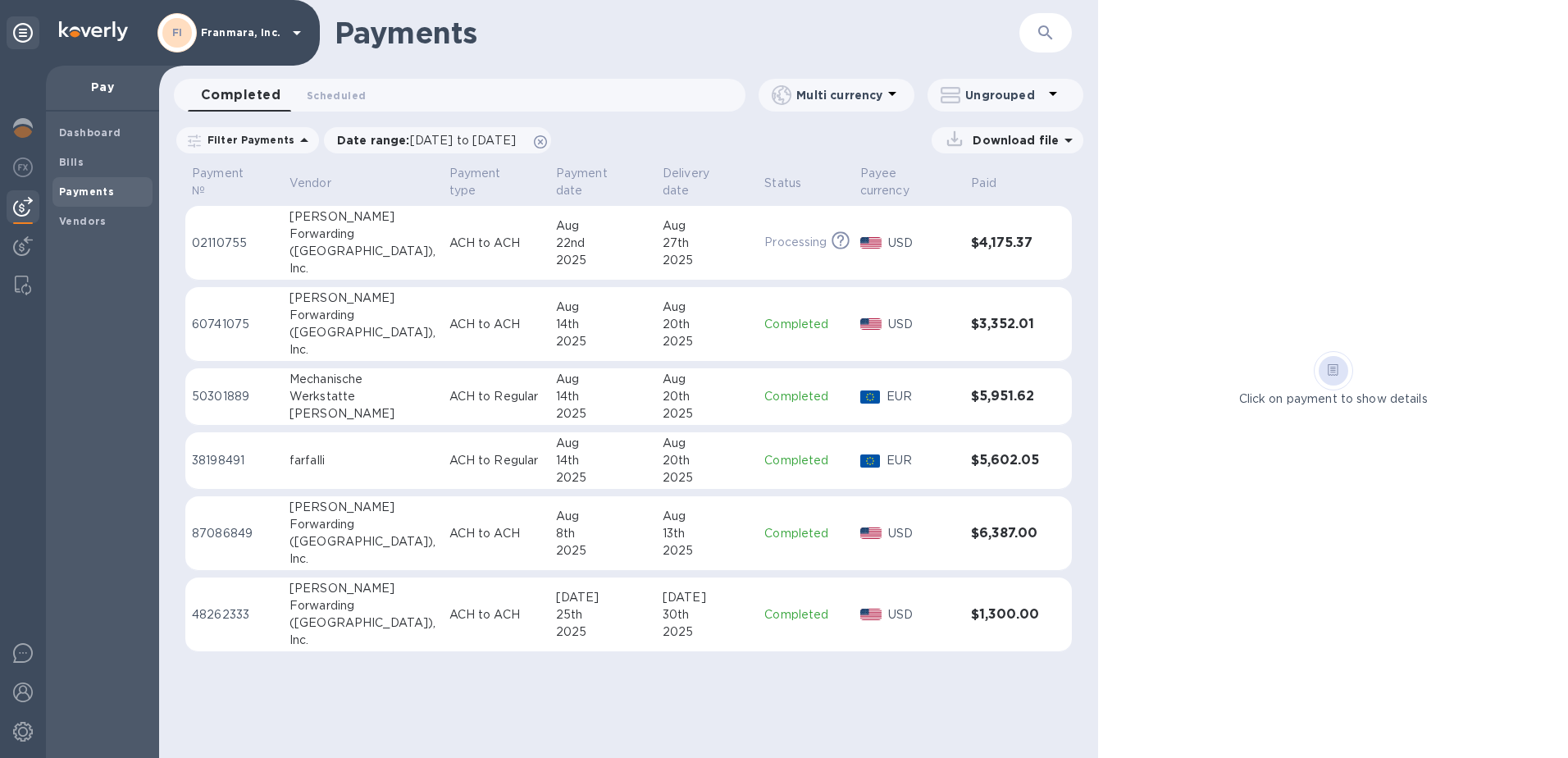
click at [443, 241] on td "ACH to ACH" at bounding box center [496, 243] width 106 height 75
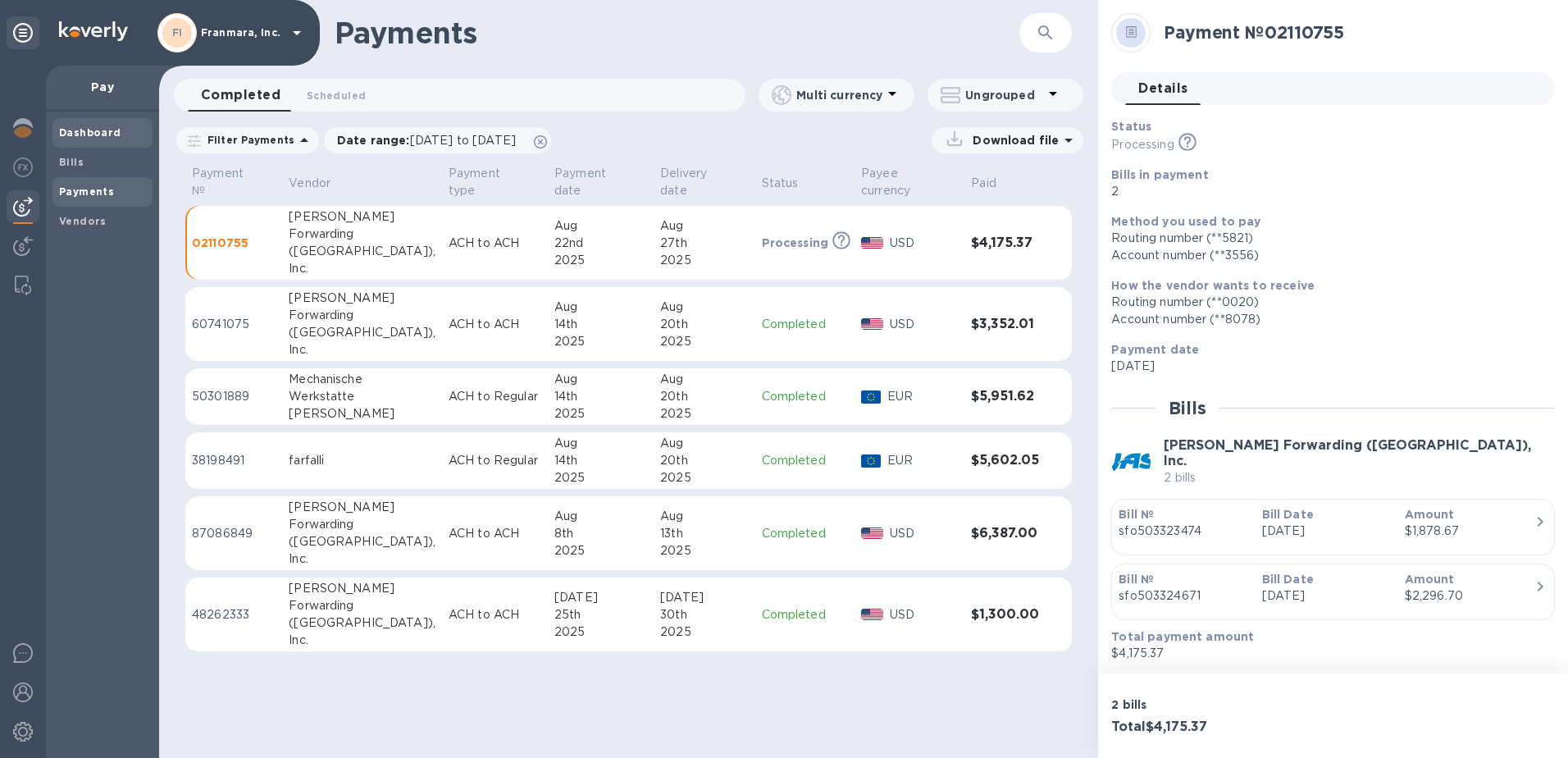
click at [82, 137] on b "Dashboard" at bounding box center [90, 132] width 62 height 12
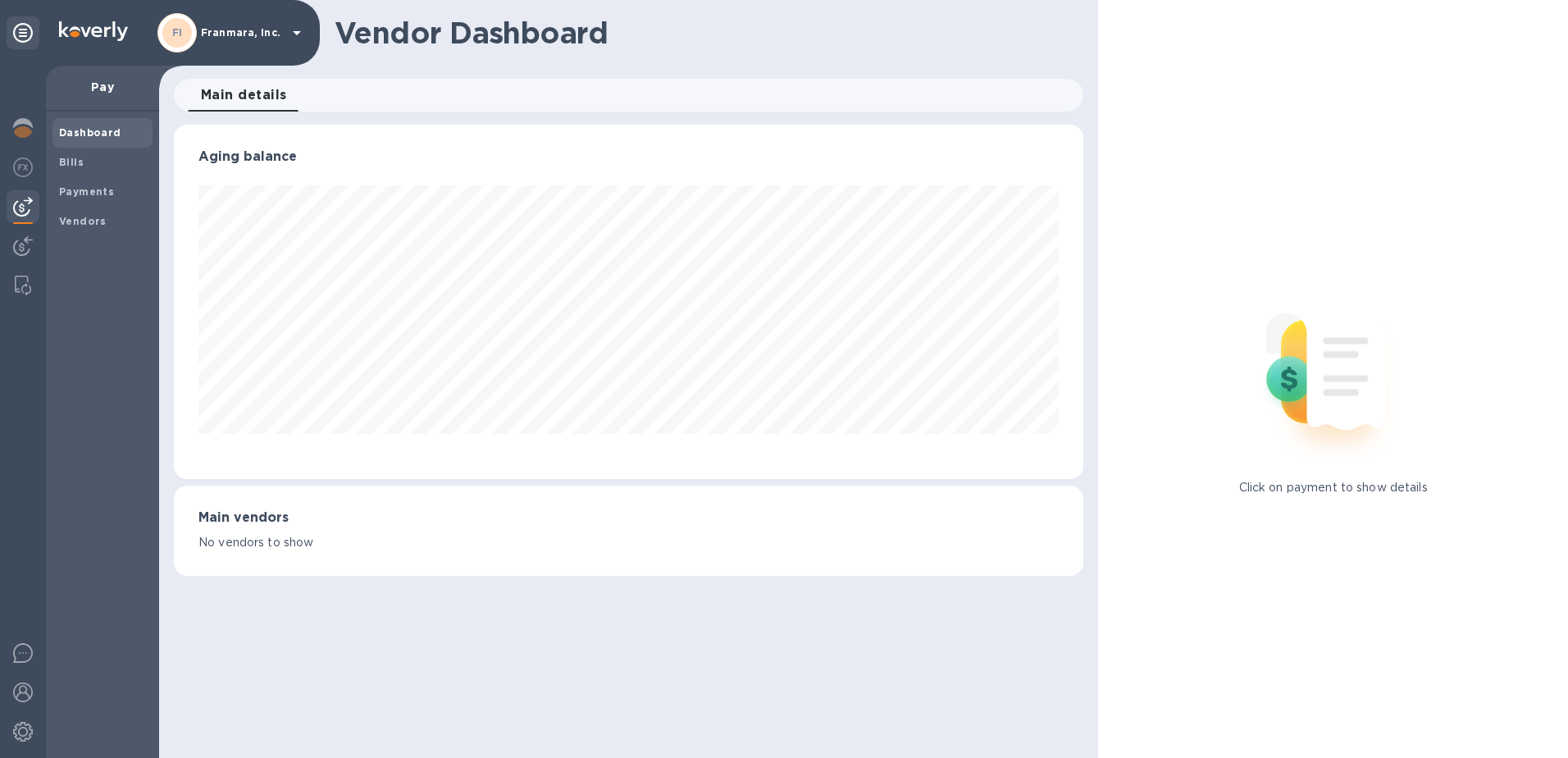
scroll to position [354, 910]
